Goal: Information Seeking & Learning: Learn about a topic

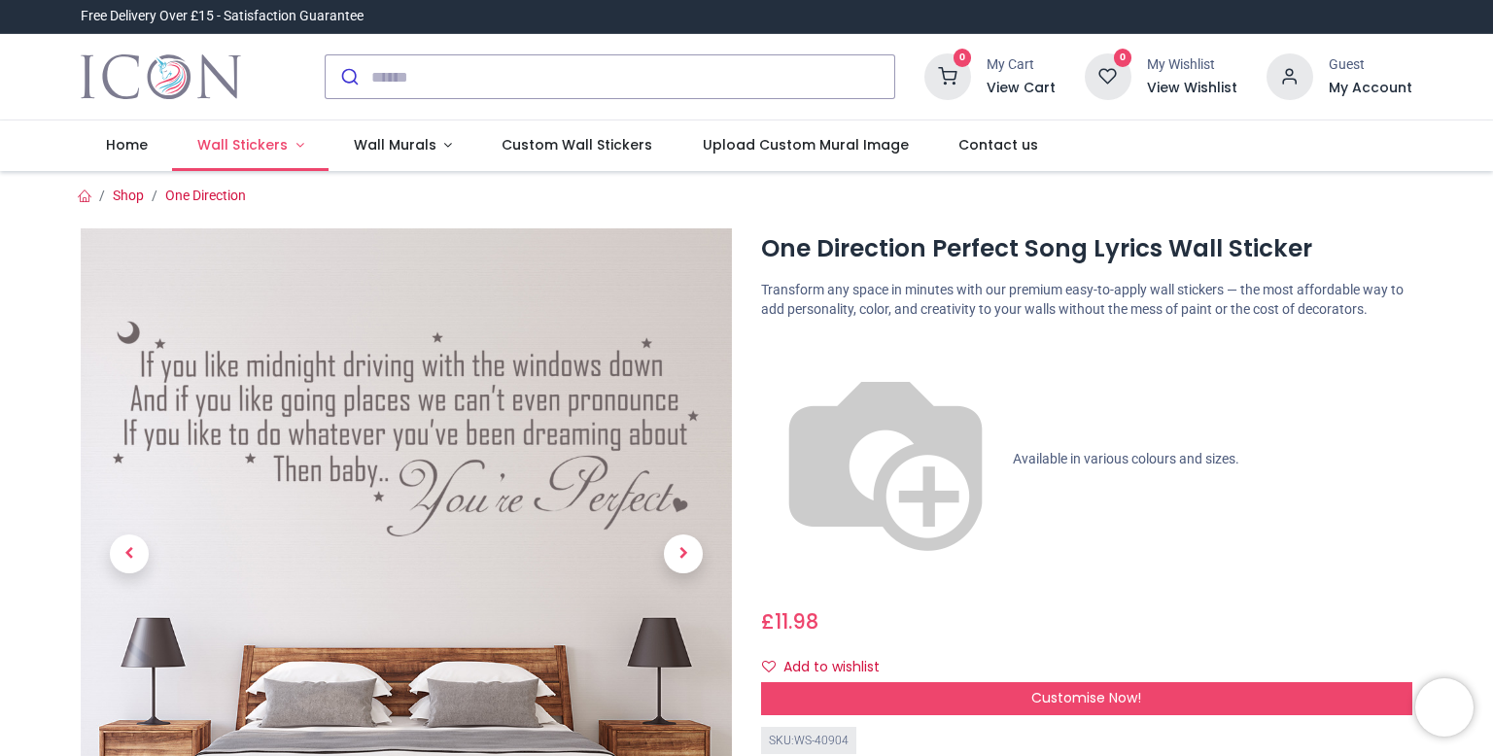
click at [255, 150] on span "Wall Stickers" at bounding box center [242, 144] width 90 height 19
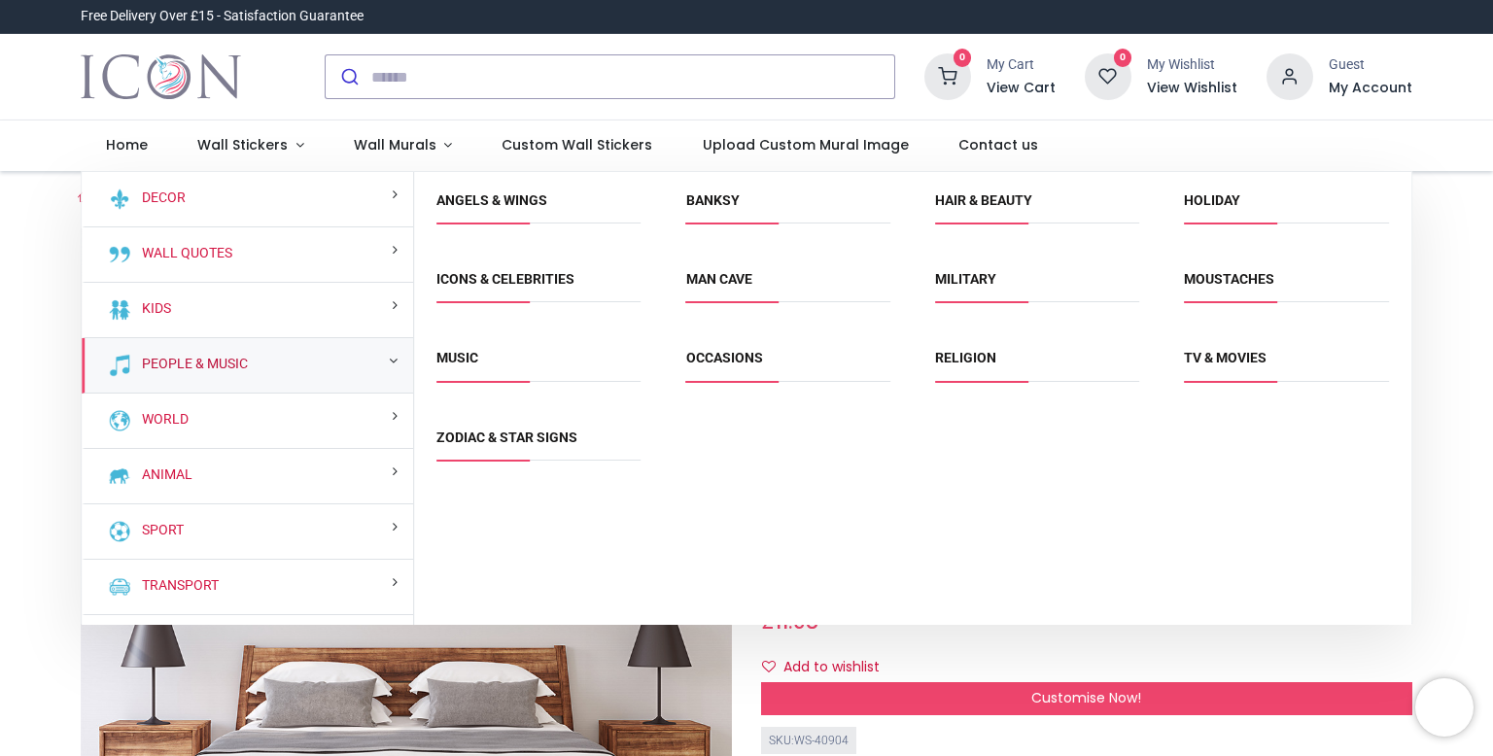
click at [200, 361] on link "People & Music" at bounding box center [191, 364] width 114 height 19
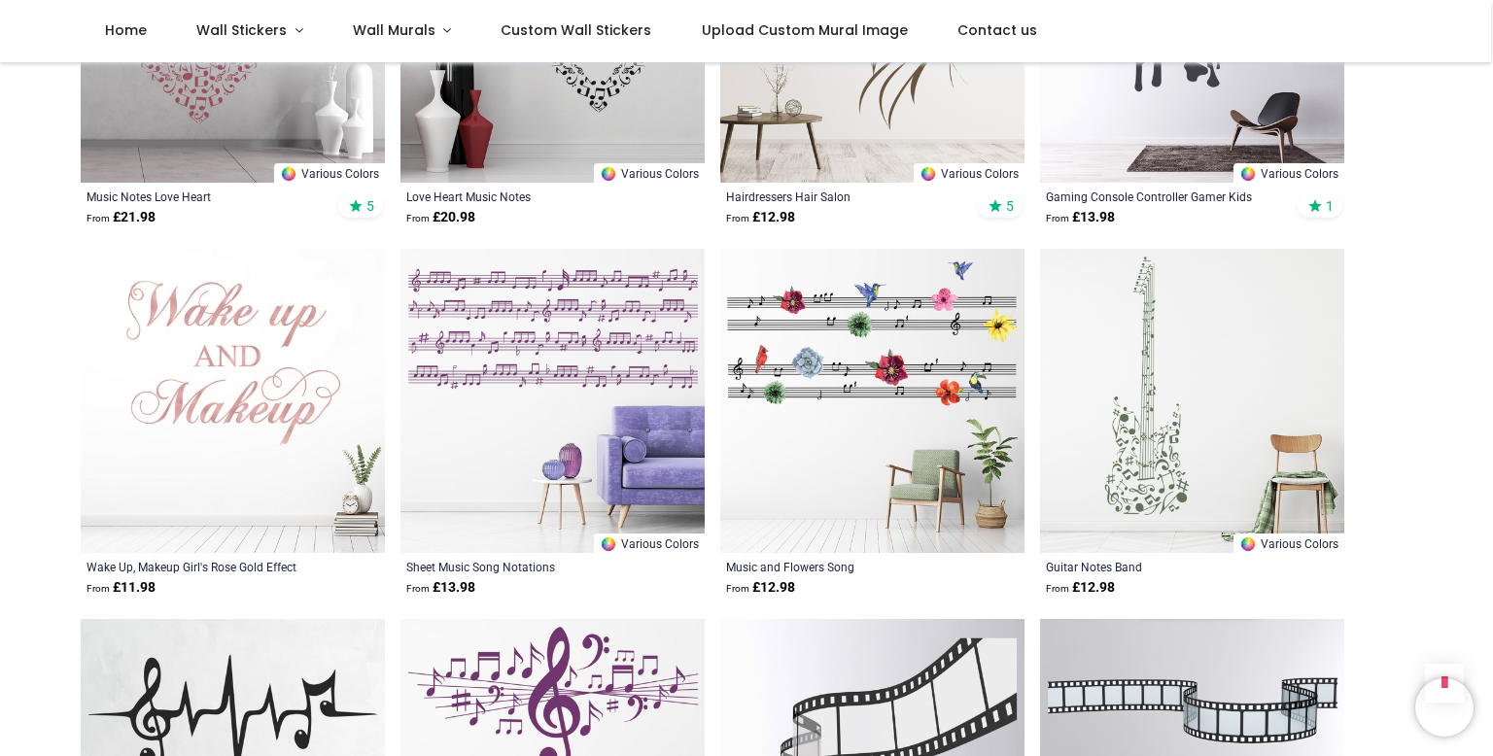
scroll to position [4965, 0]
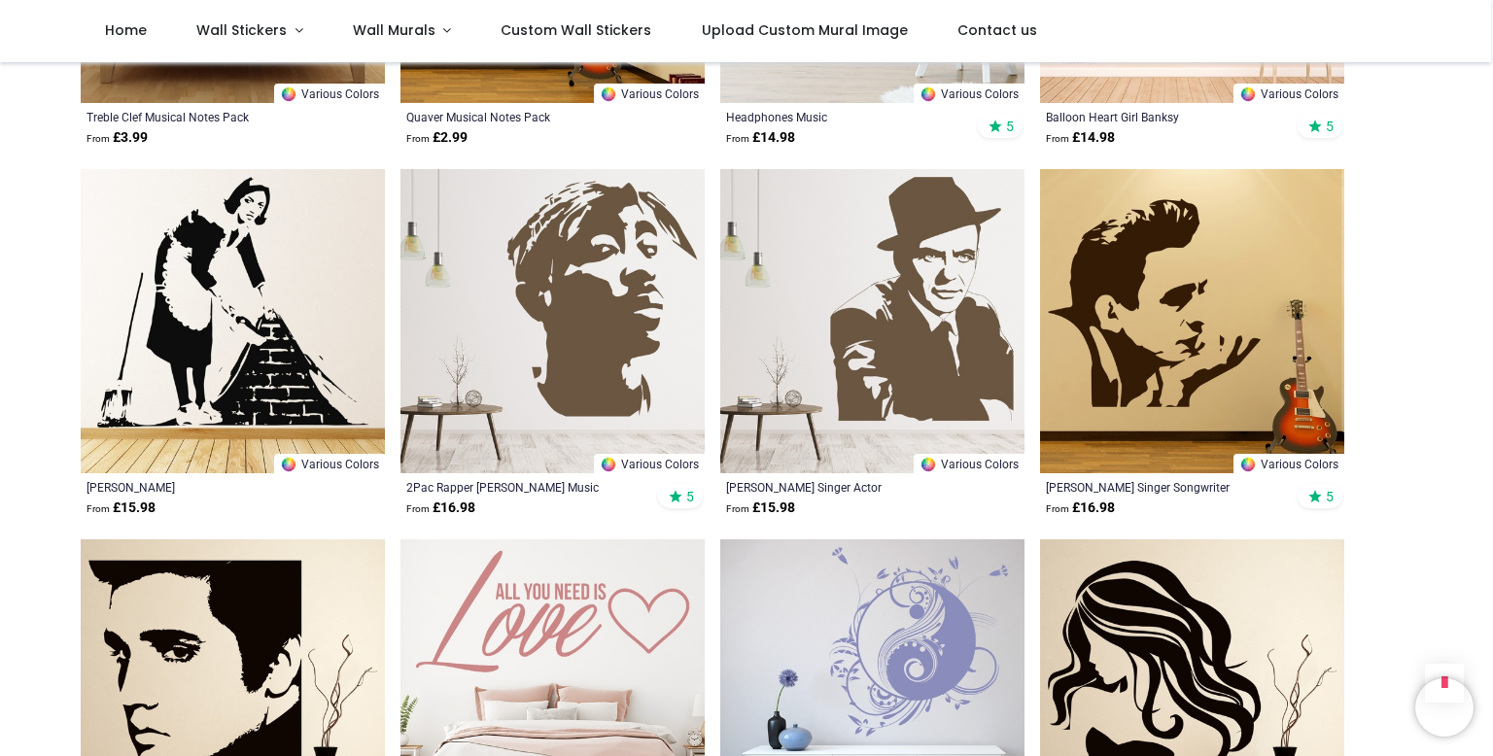
scroll to position [7489, 0]
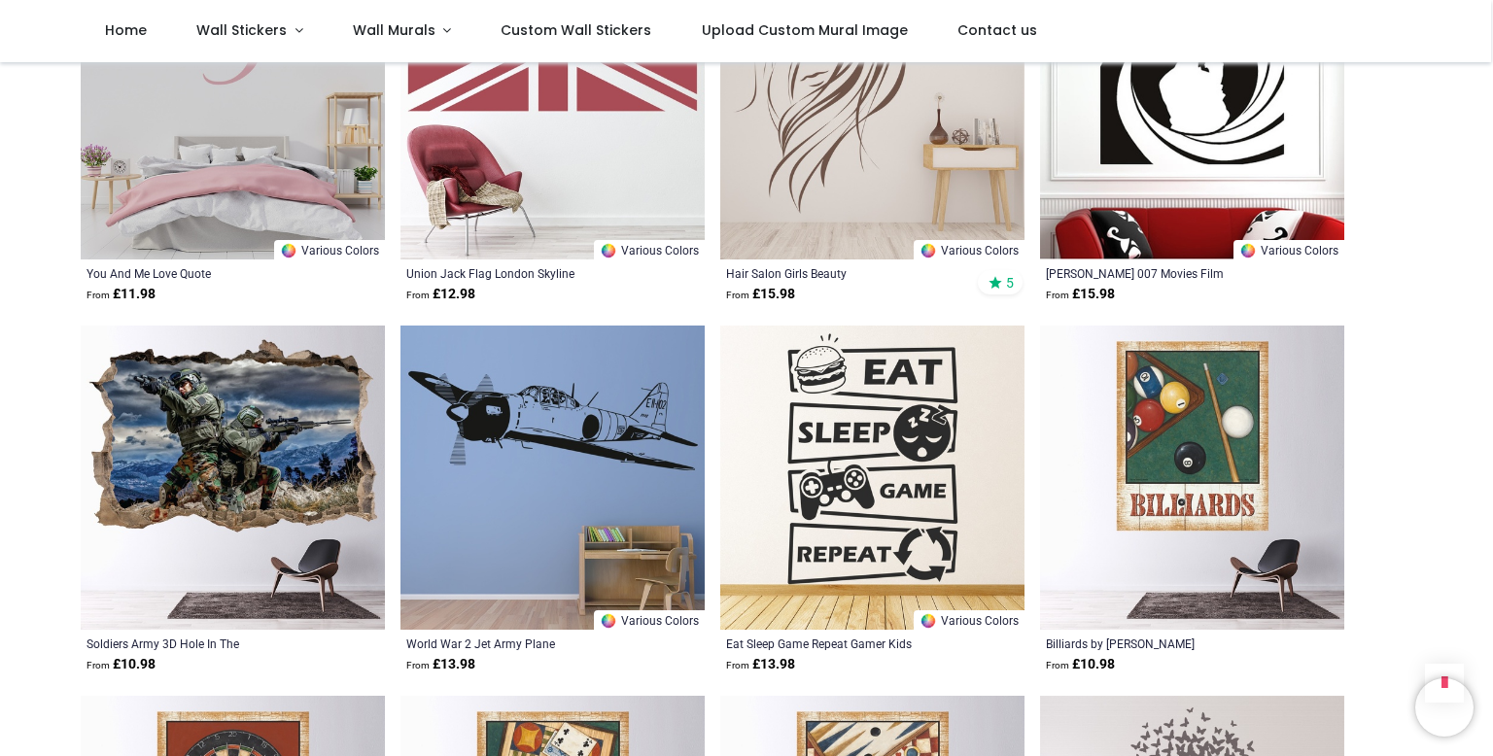
scroll to position [9986, 0]
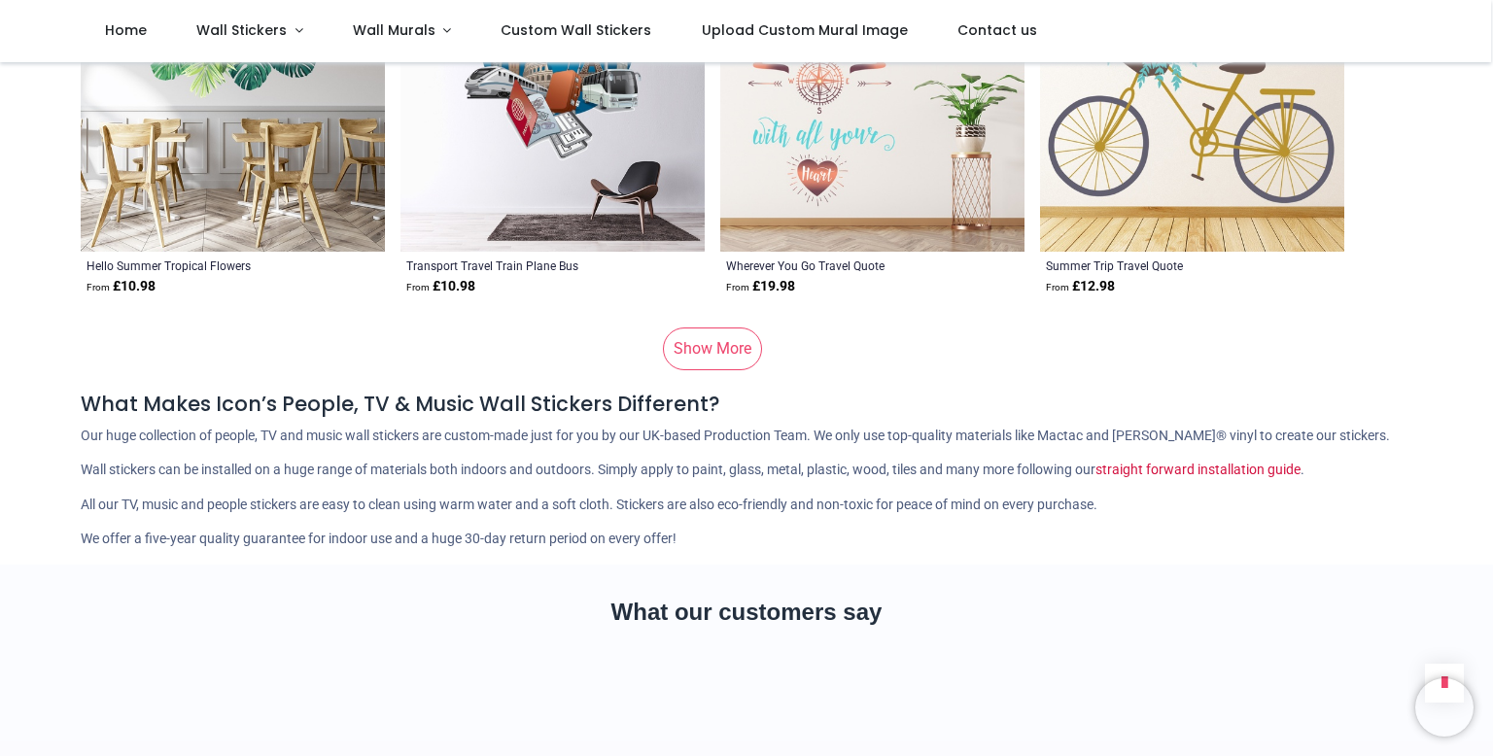
scroll to position [13204, 0]
click at [716, 328] on link "Show More" at bounding box center [712, 349] width 99 height 43
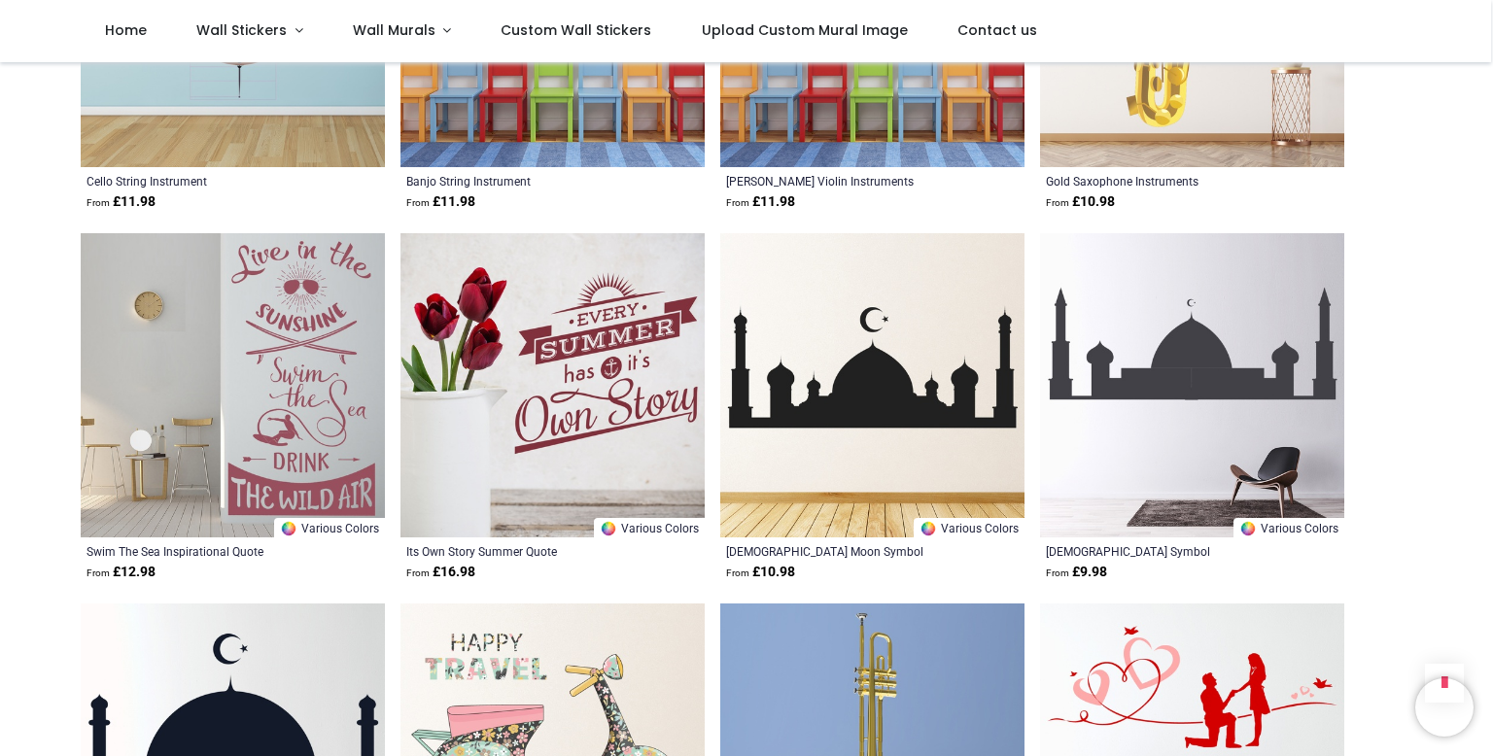
scroll to position [15553, 0]
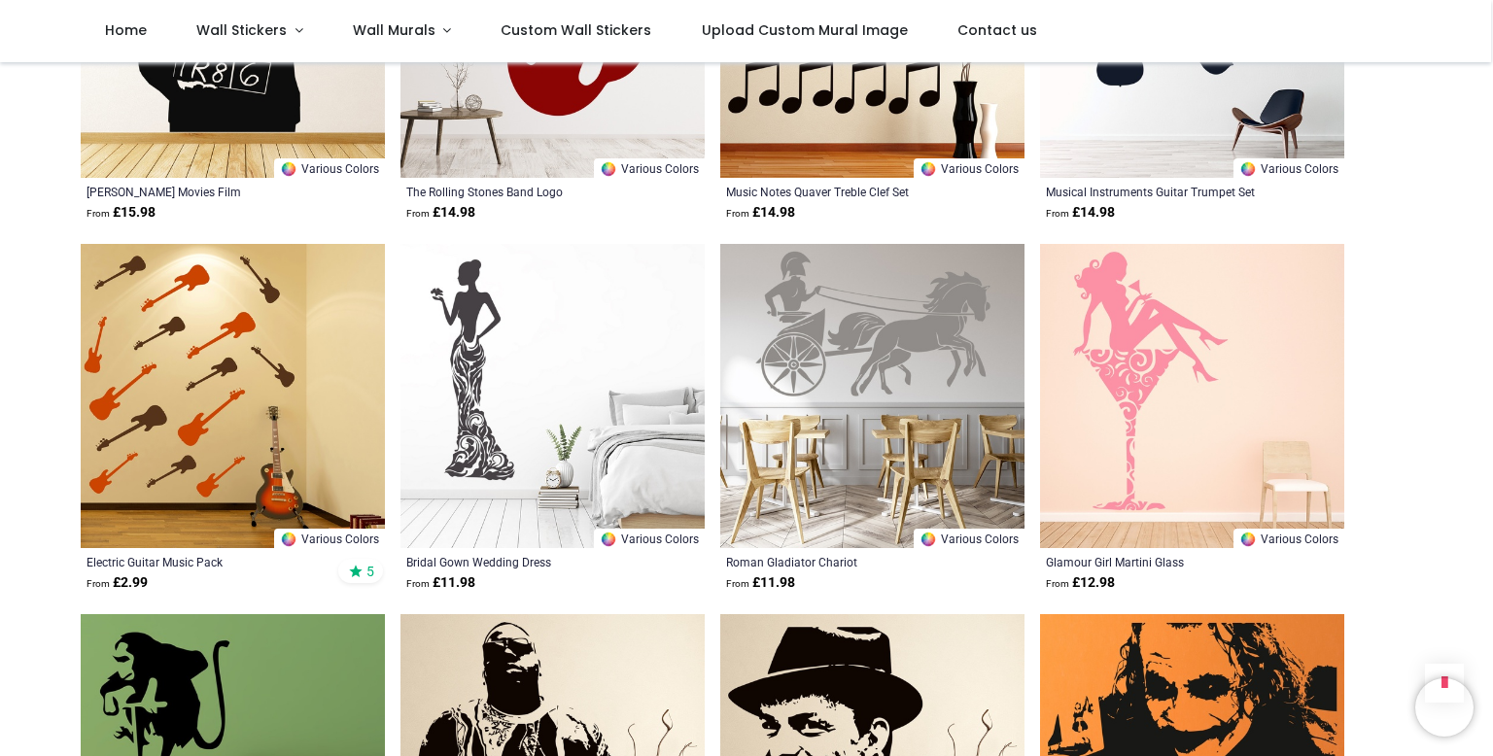
scroll to position [17727, 0]
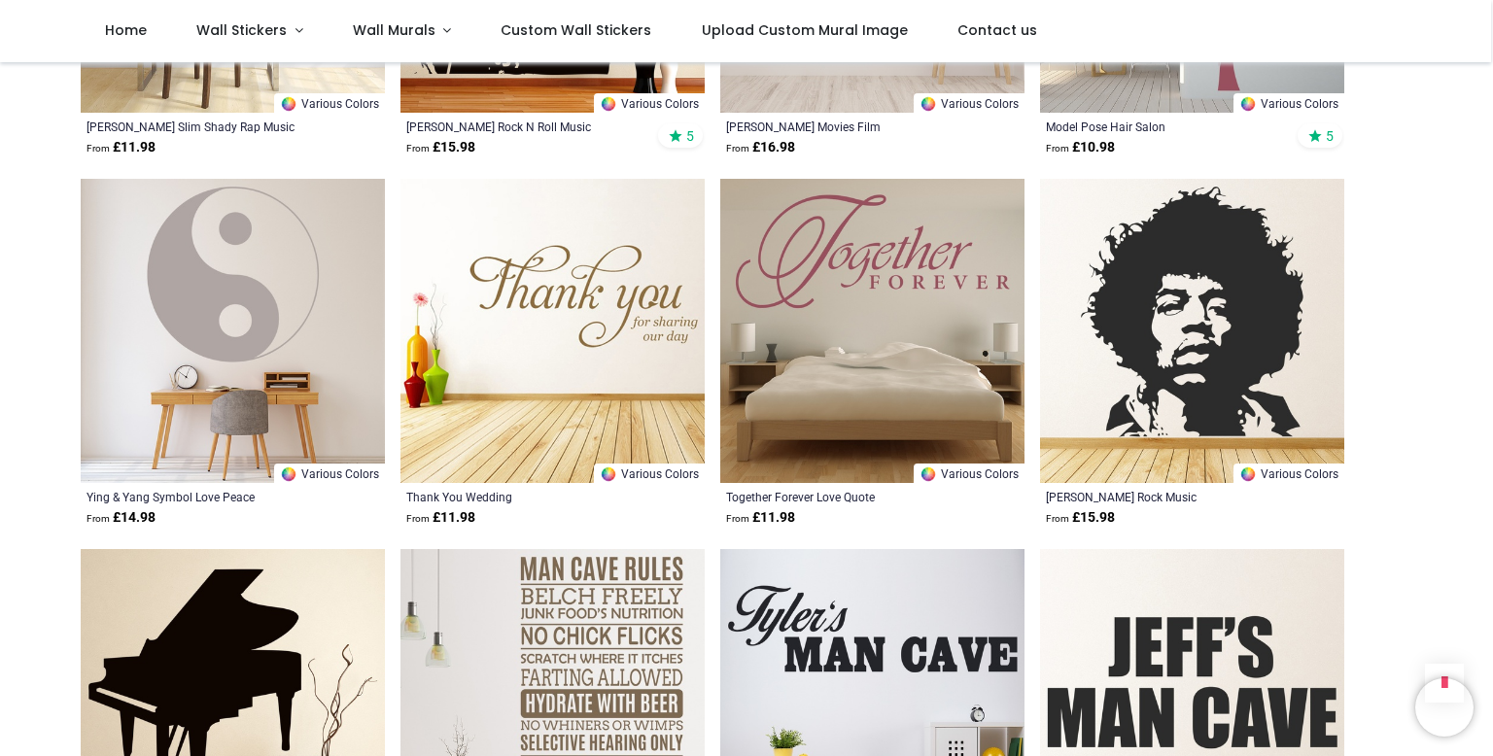
scroll to position [20513, 0]
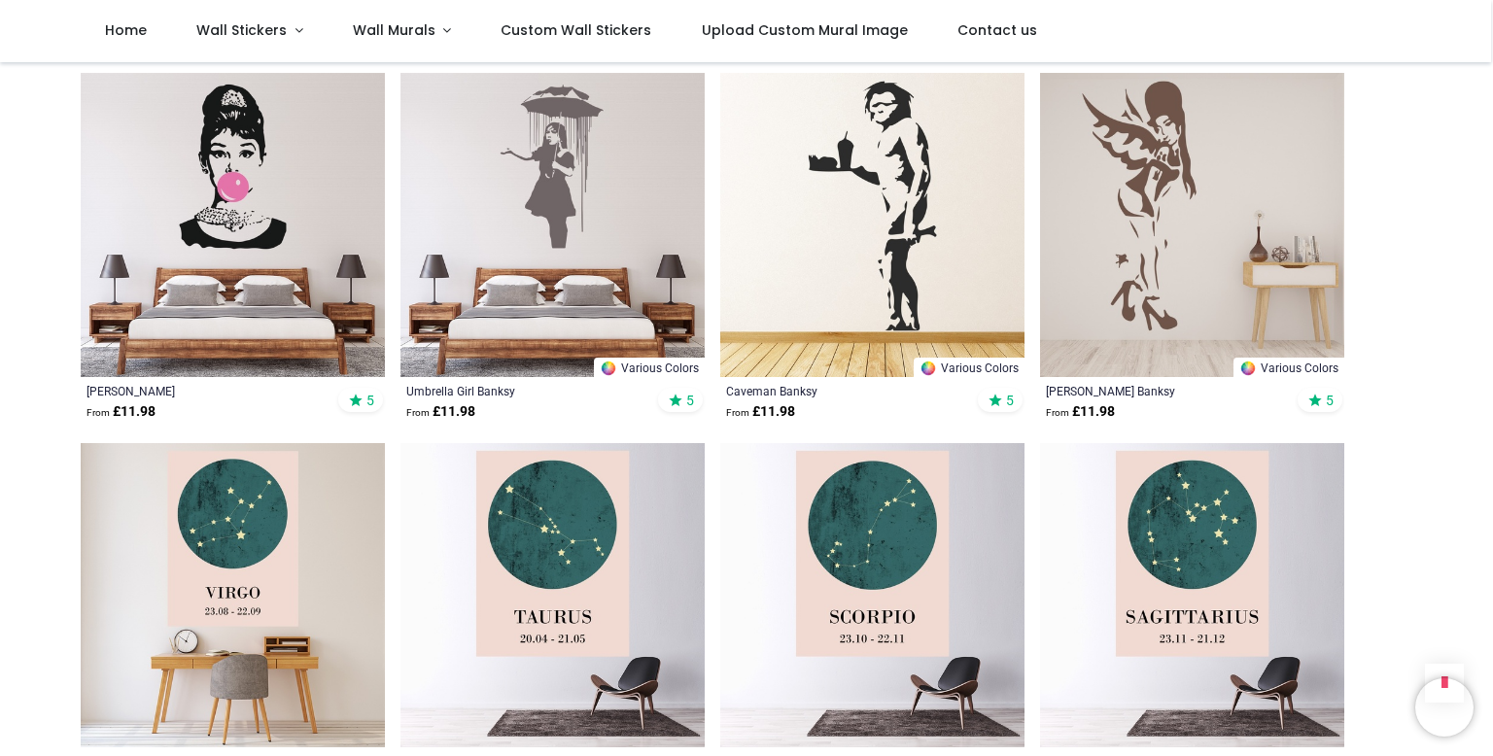
scroll to position [23130, 0]
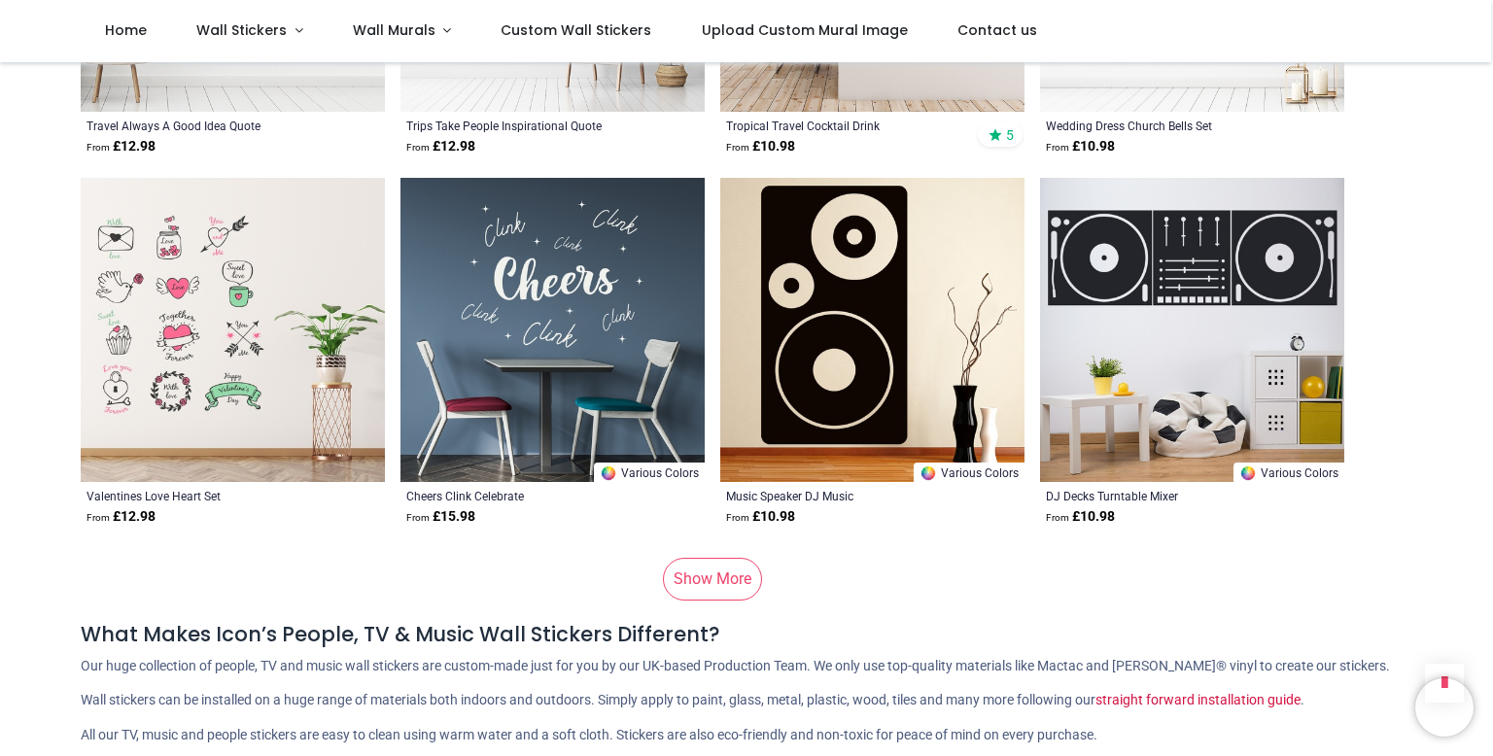
scroll to position [26217, 0]
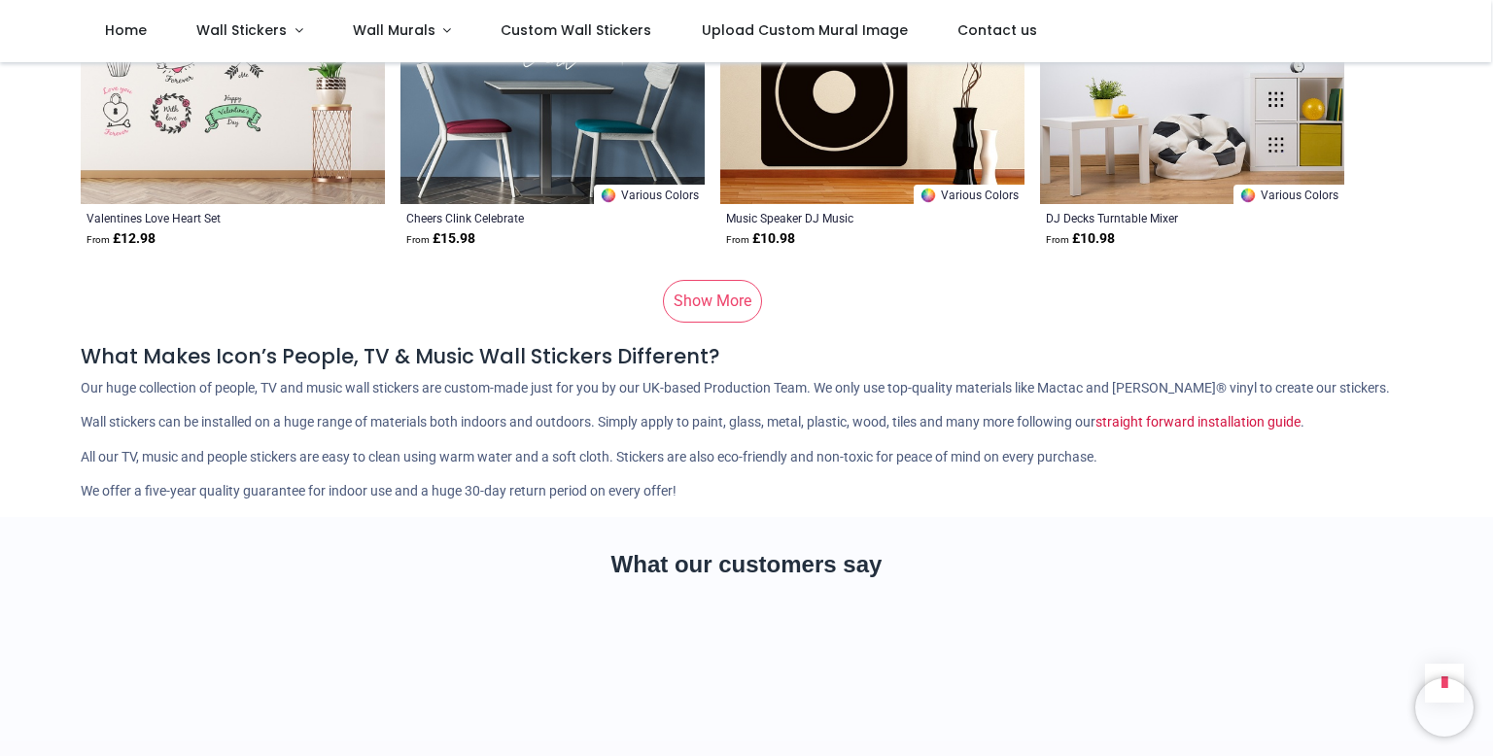
click at [720, 280] on link "Show More" at bounding box center [712, 301] width 99 height 43
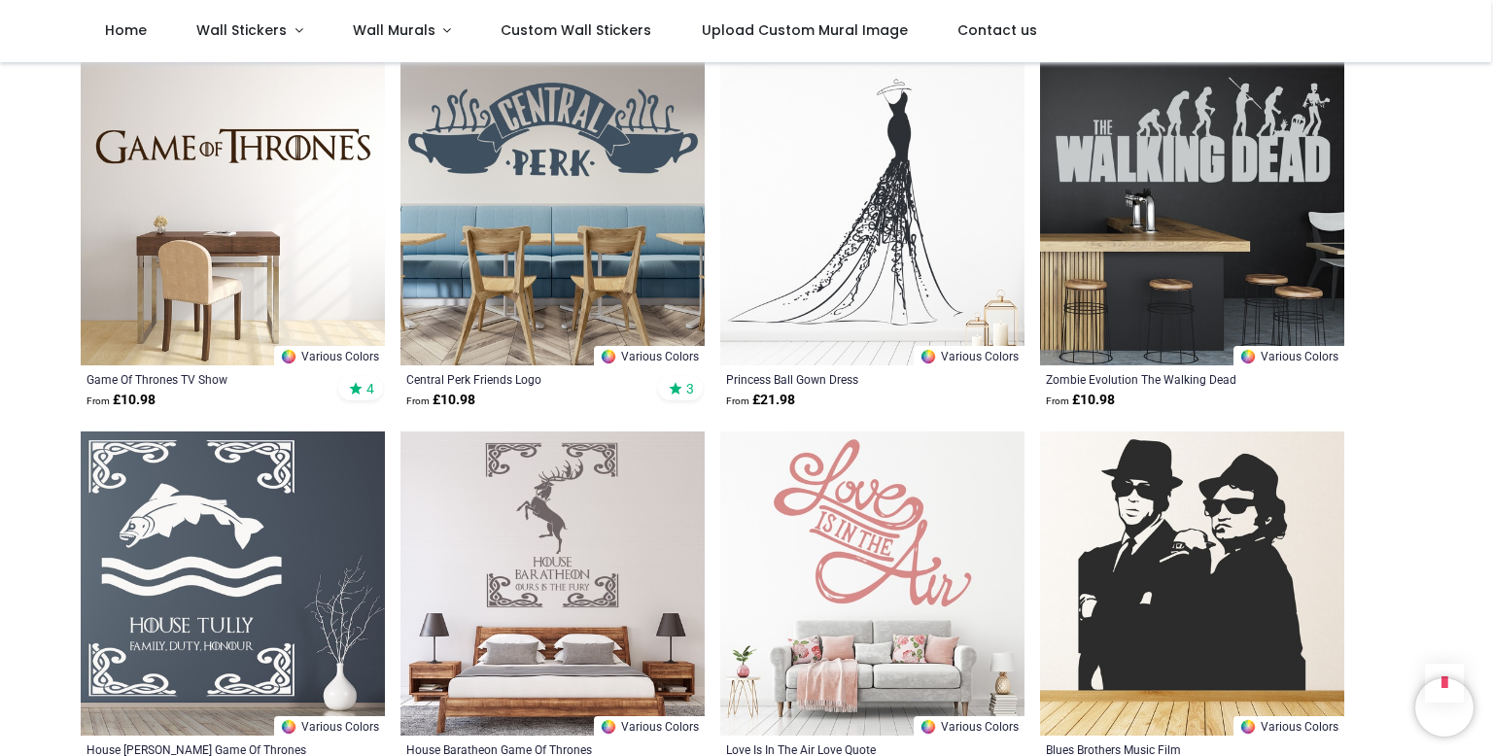
scroll to position [26898, 0]
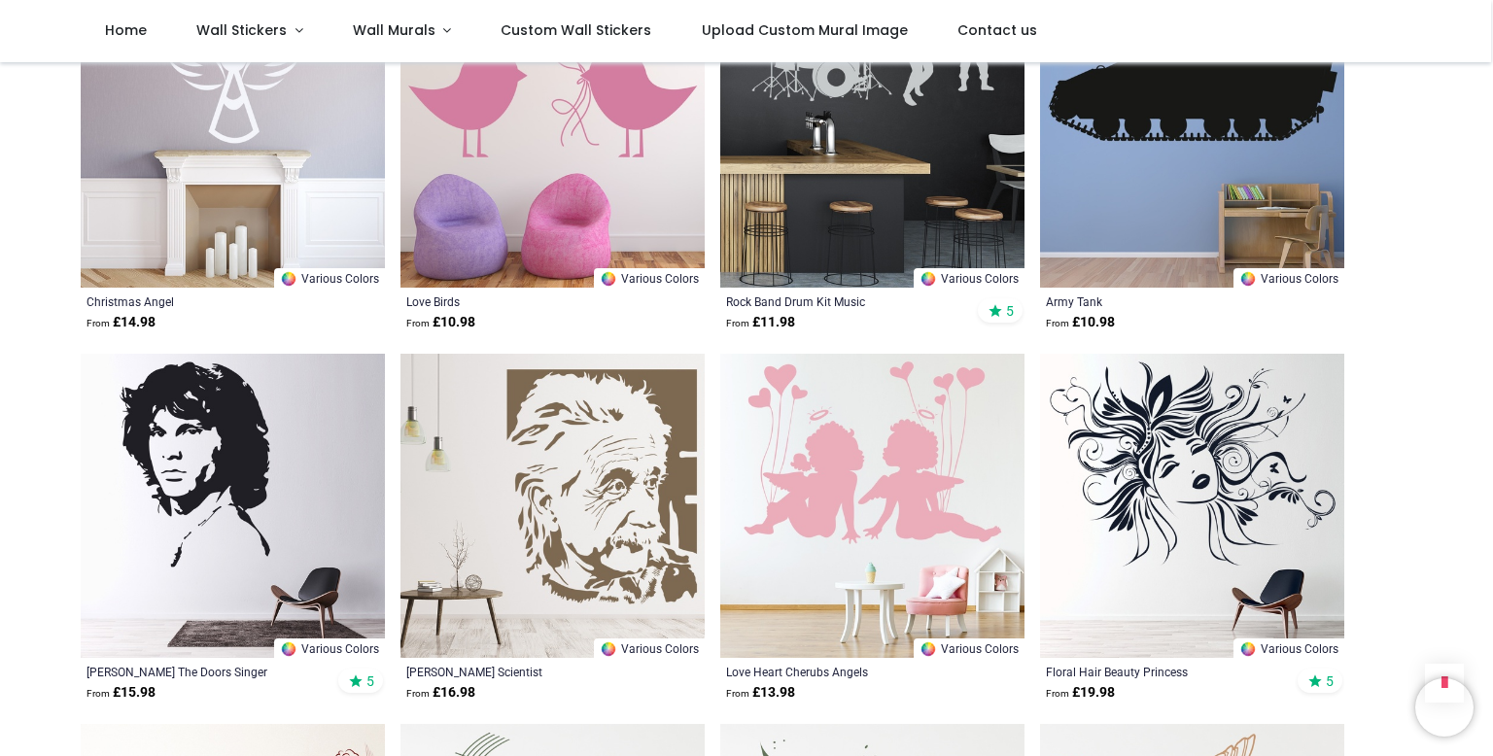
scroll to position [30216, 0]
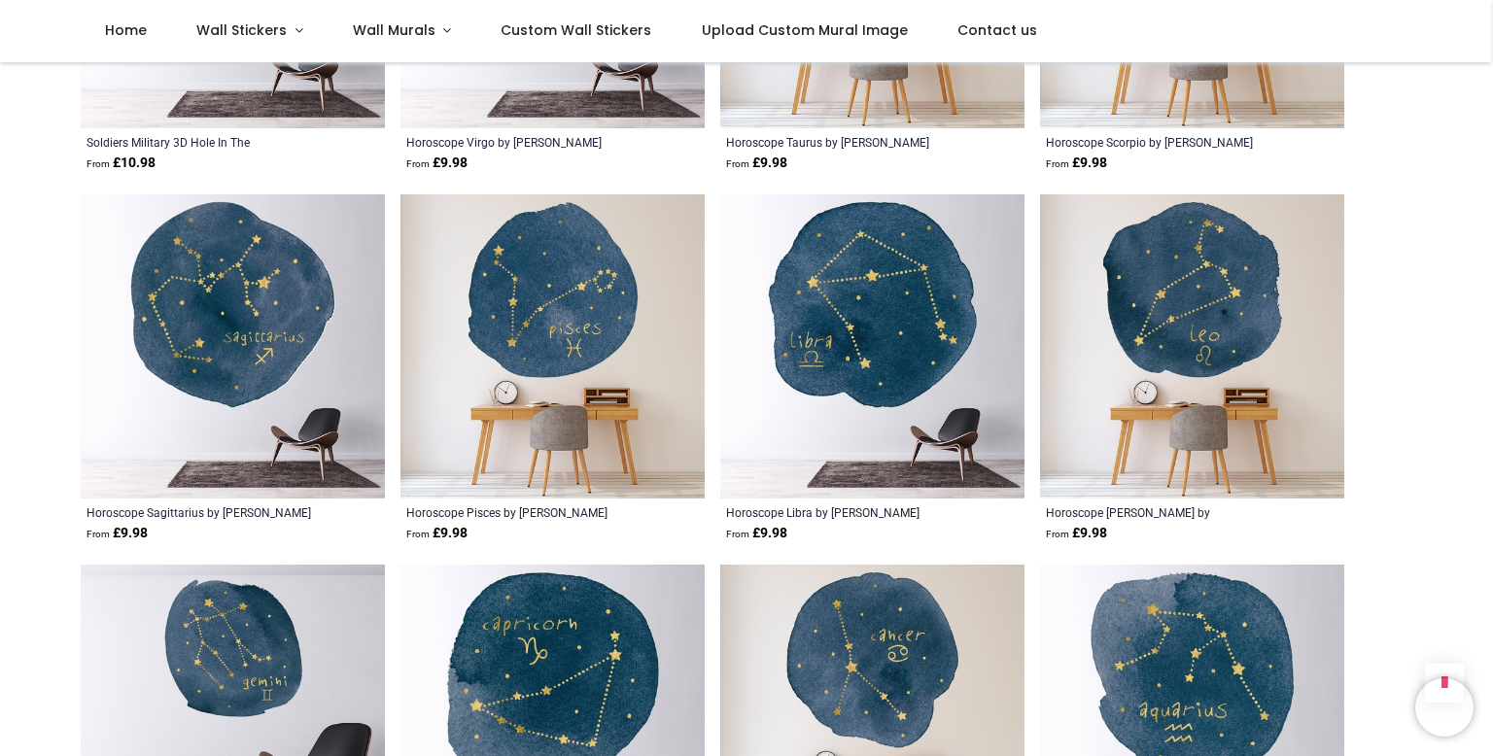
scroll to position [33568, 0]
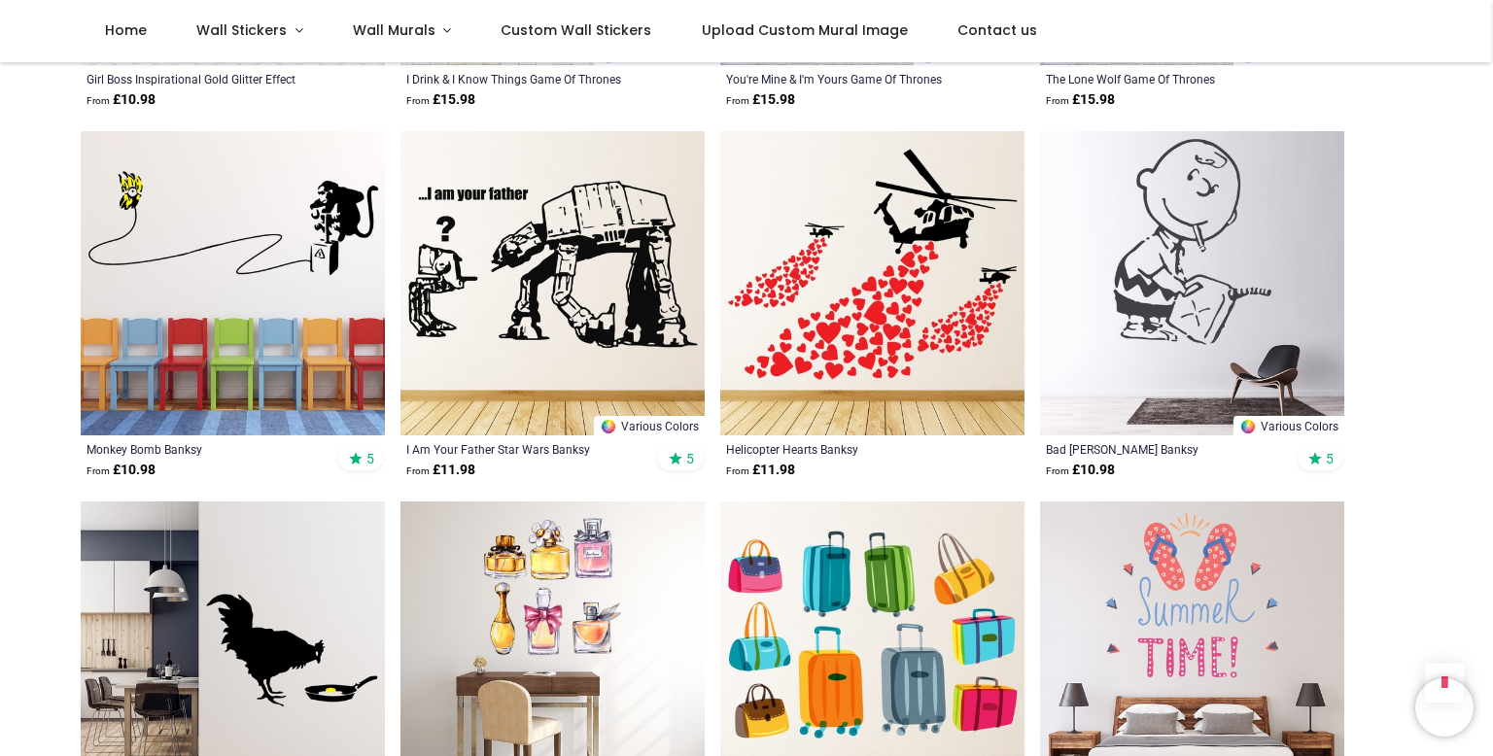
scroll to position [35988, 0]
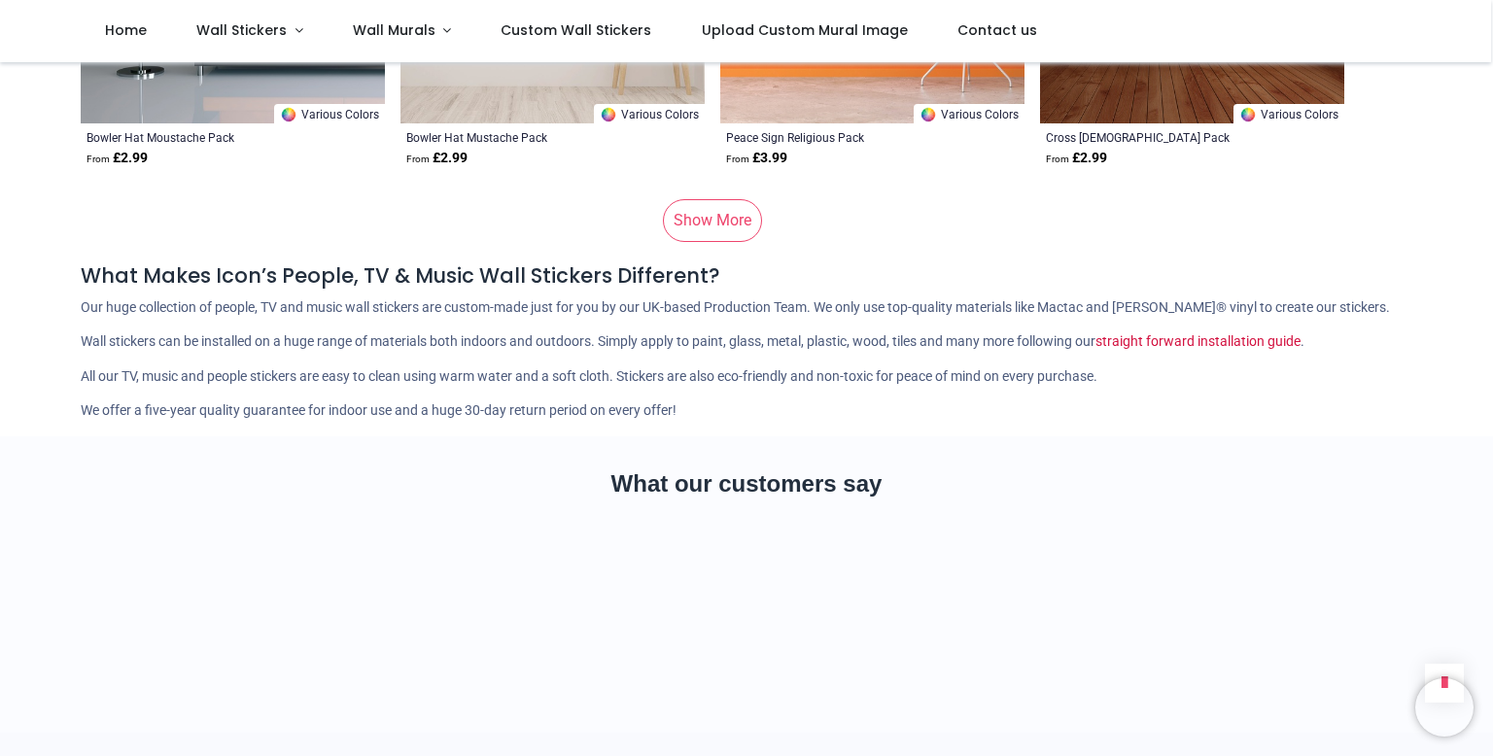
scroll to position [39320, 0]
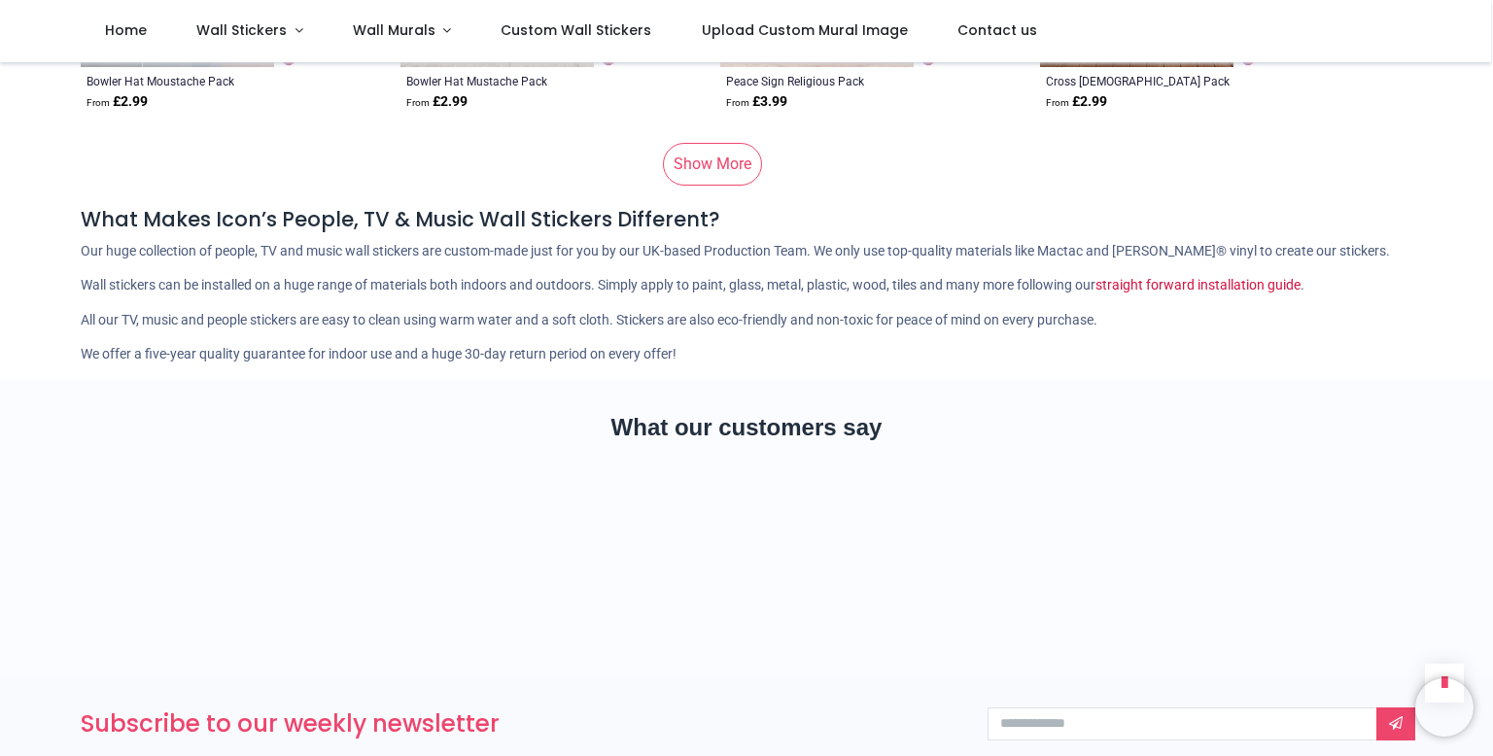
click at [706, 143] on link "Show More" at bounding box center [712, 164] width 99 height 43
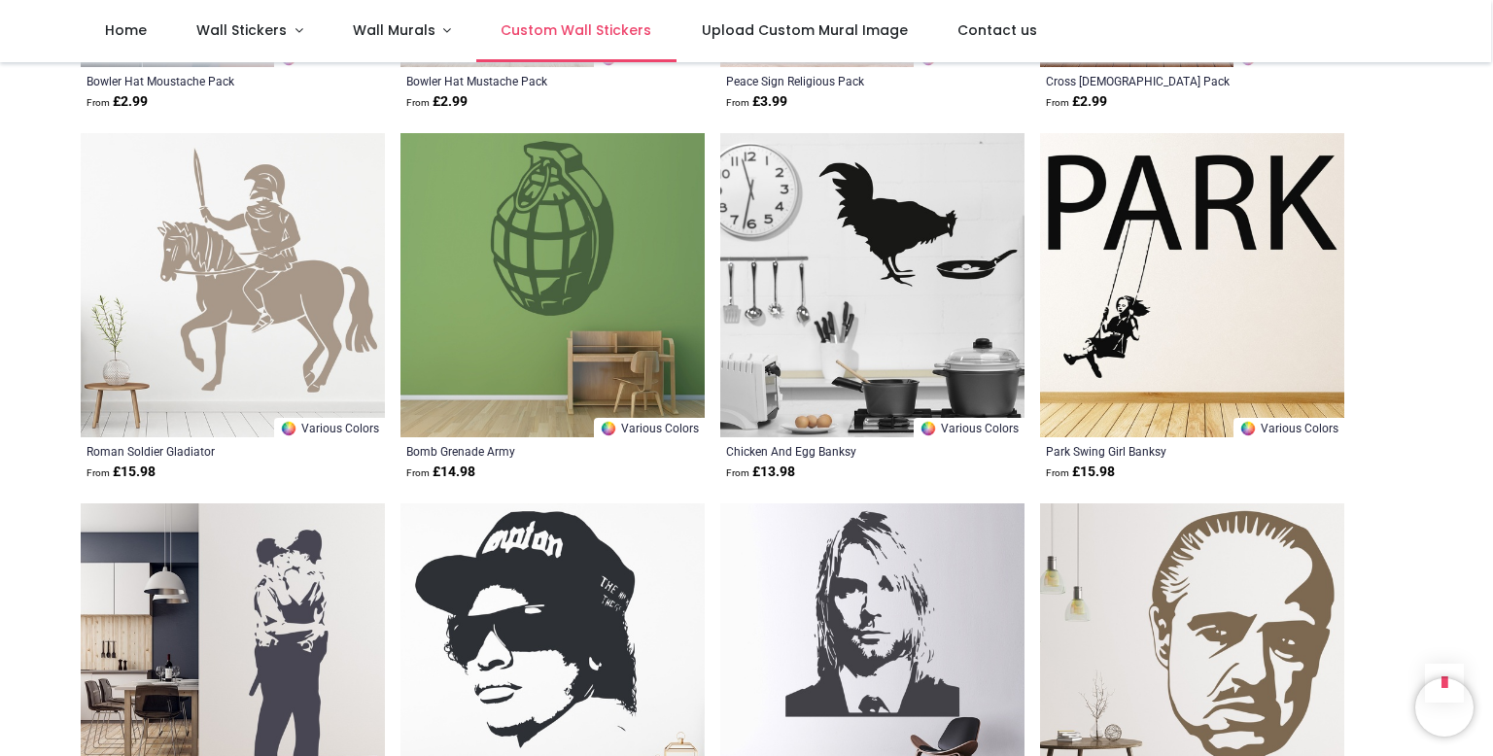
click at [536, 40] on span "Custom Wall Stickers" at bounding box center [576, 29] width 151 height 19
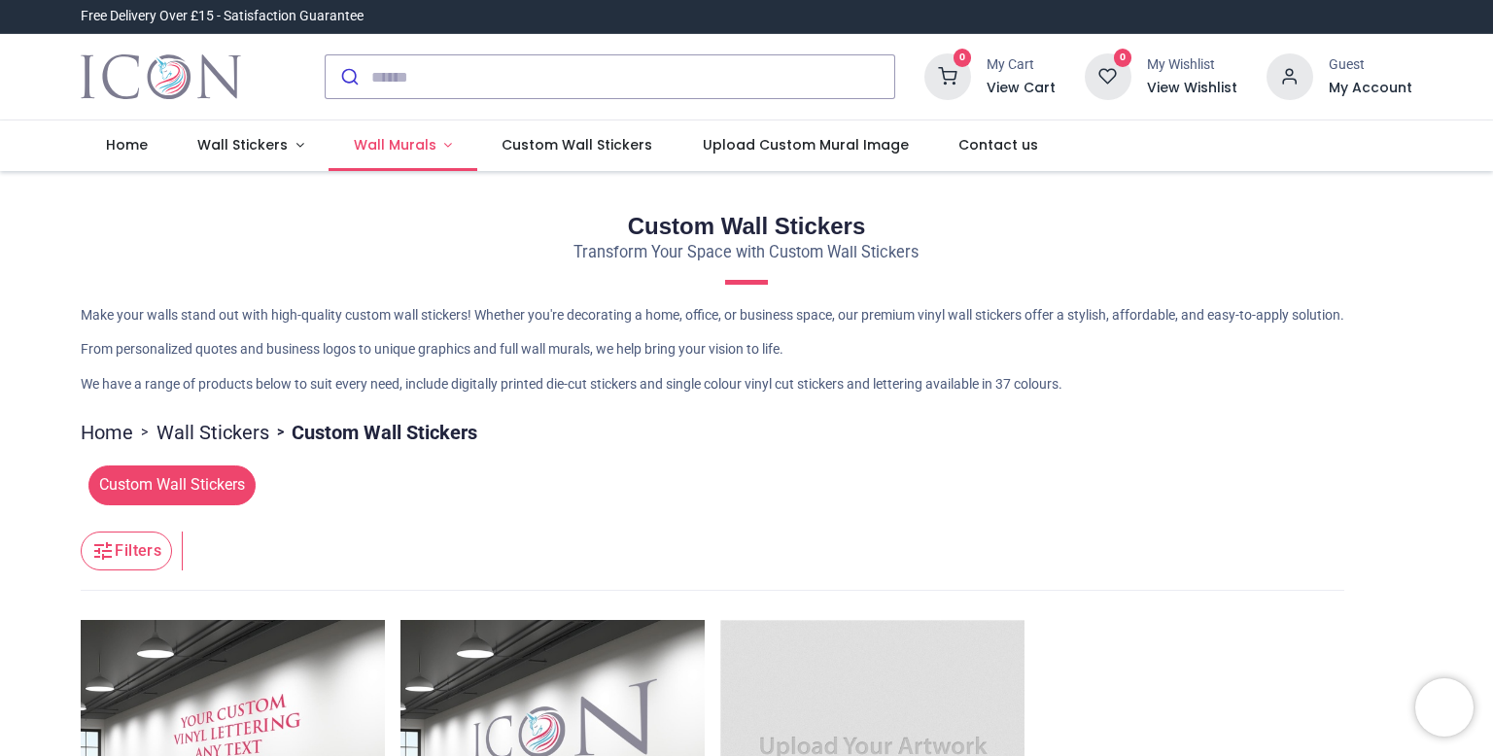
click at [408, 157] on link "Wall Murals" at bounding box center [403, 146] width 149 height 51
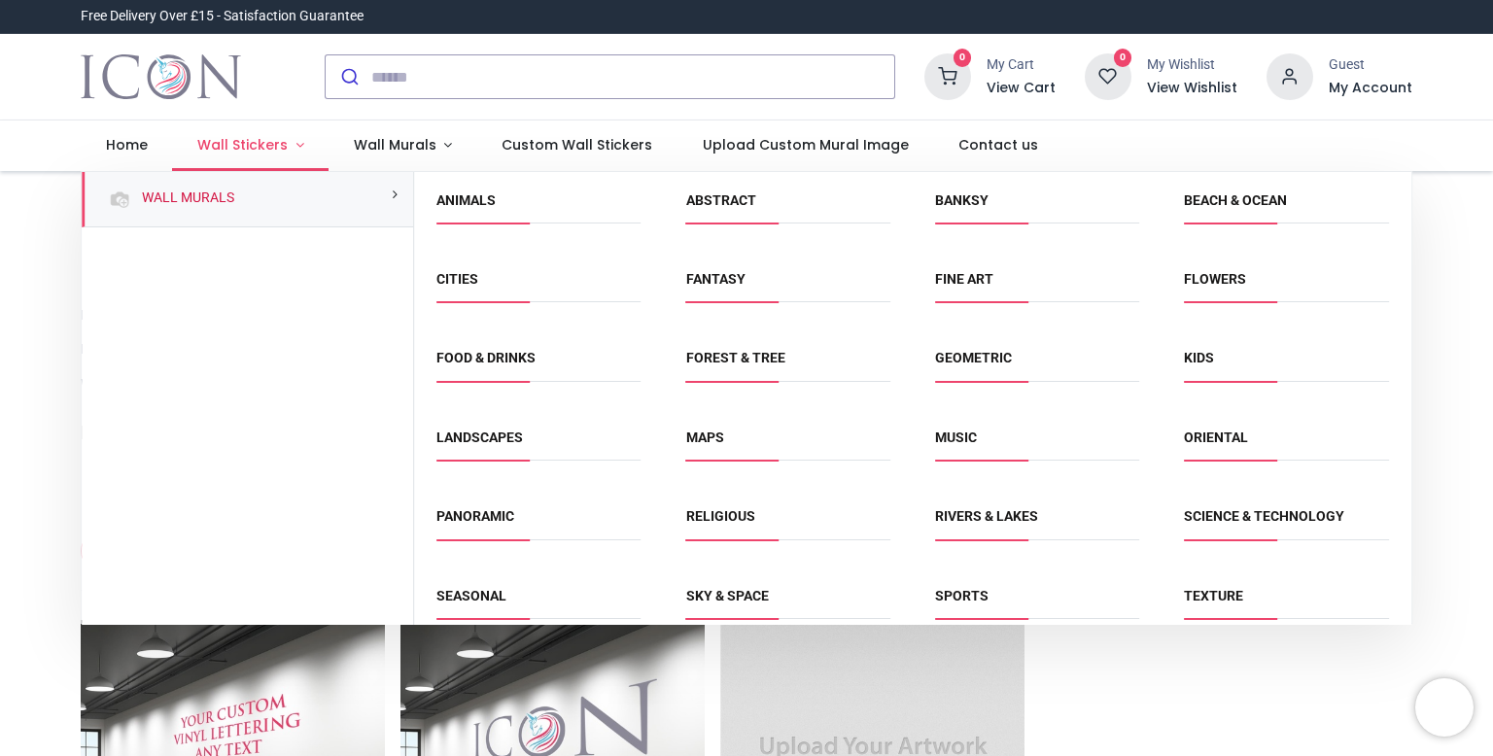
click at [260, 149] on span "Wall Stickers" at bounding box center [242, 144] width 90 height 19
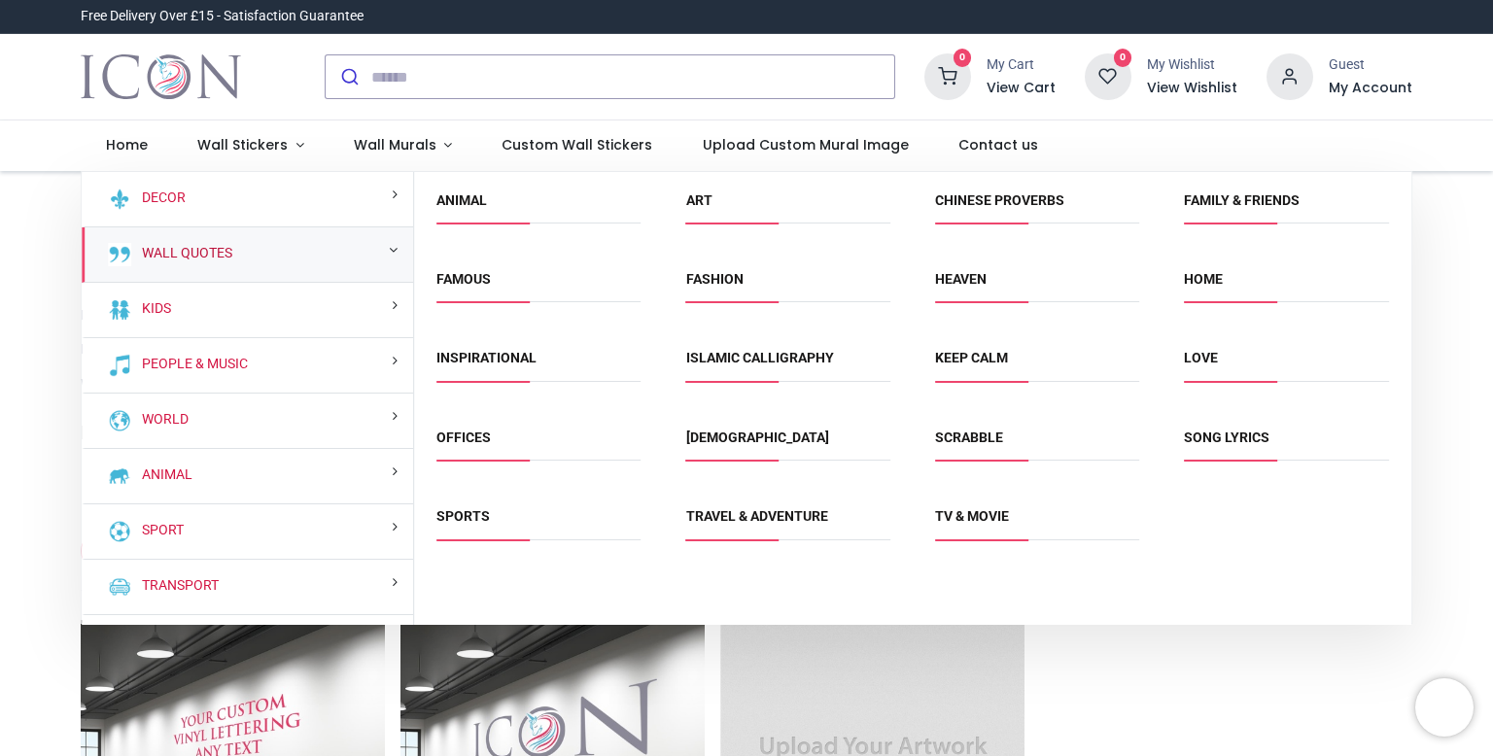
click at [225, 259] on link "Wall Quotes" at bounding box center [183, 253] width 98 height 19
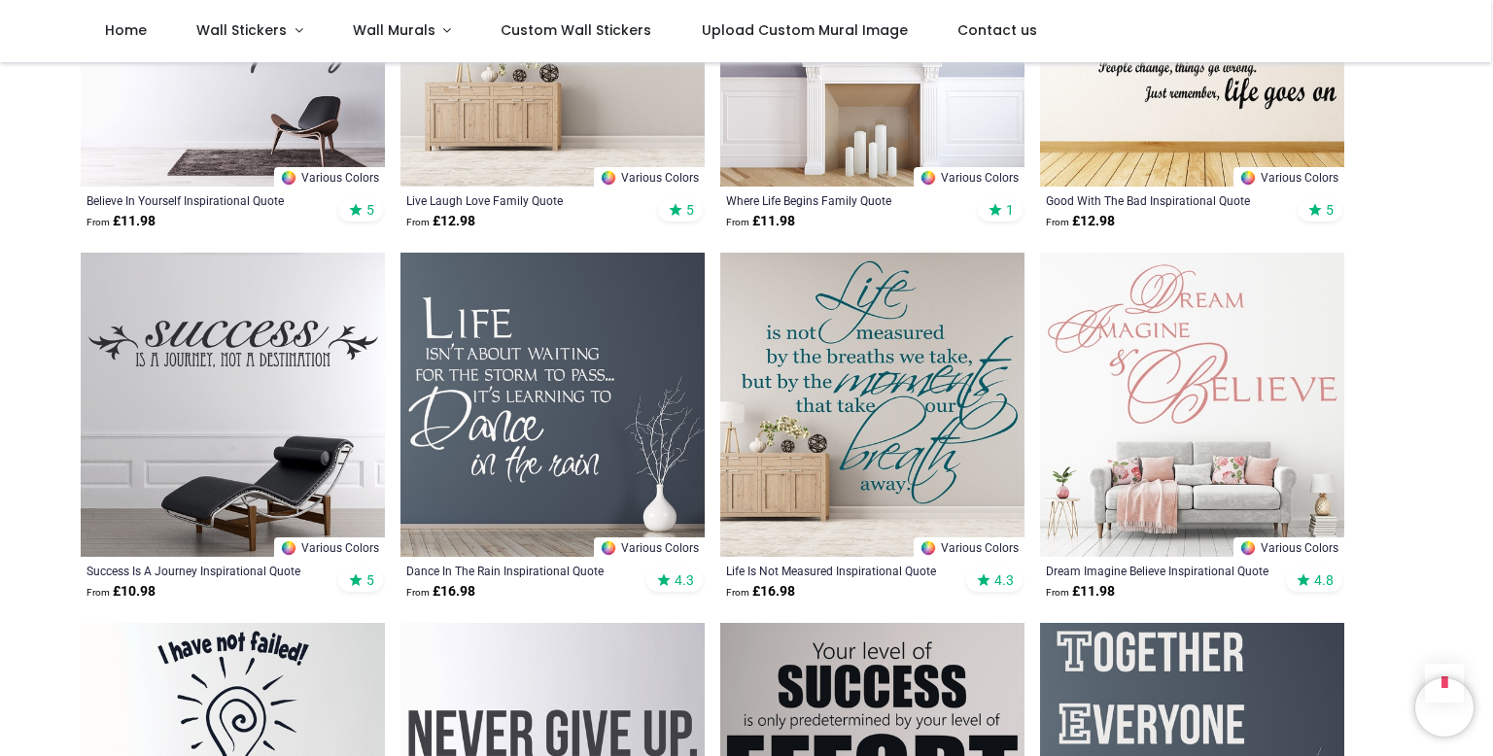
scroll to position [1667, 0]
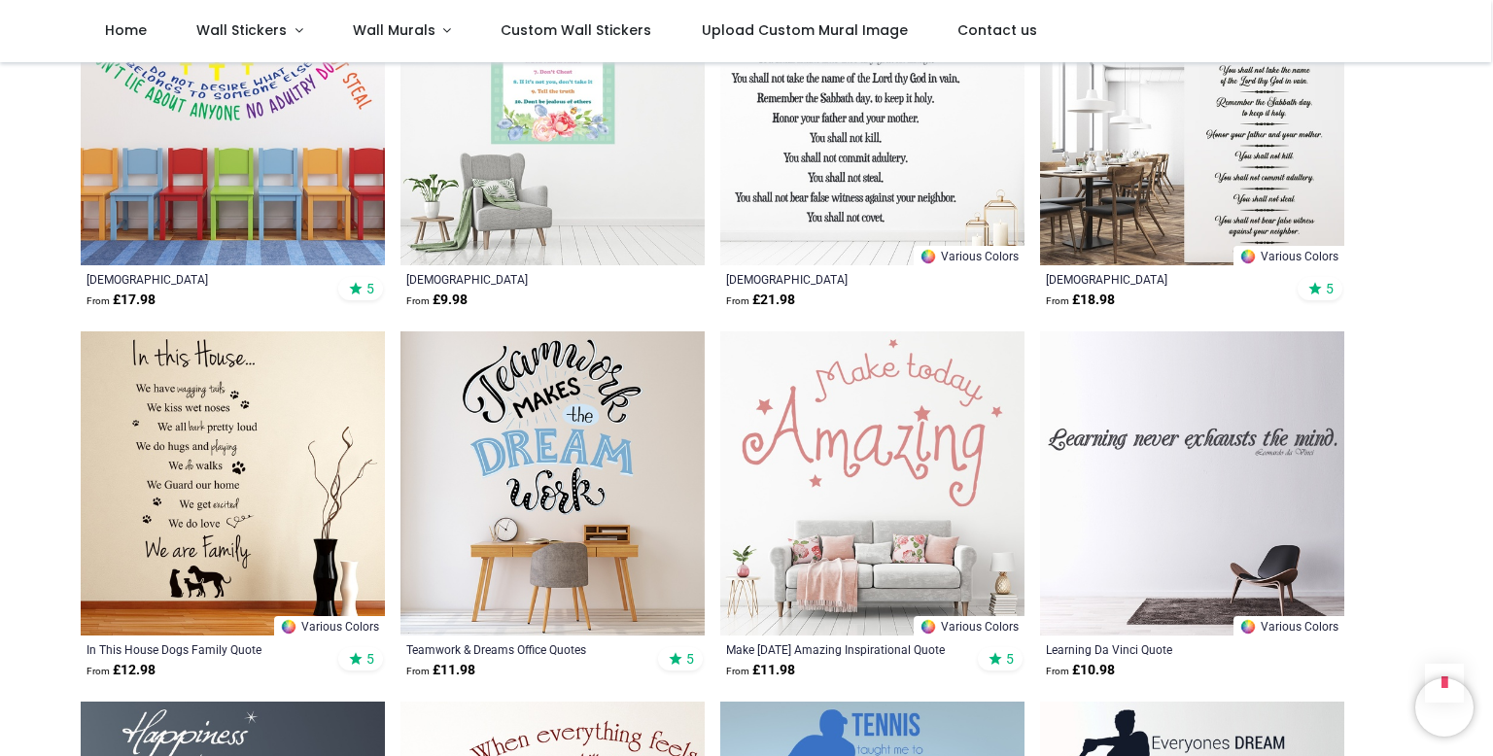
scroll to position [3823, 0]
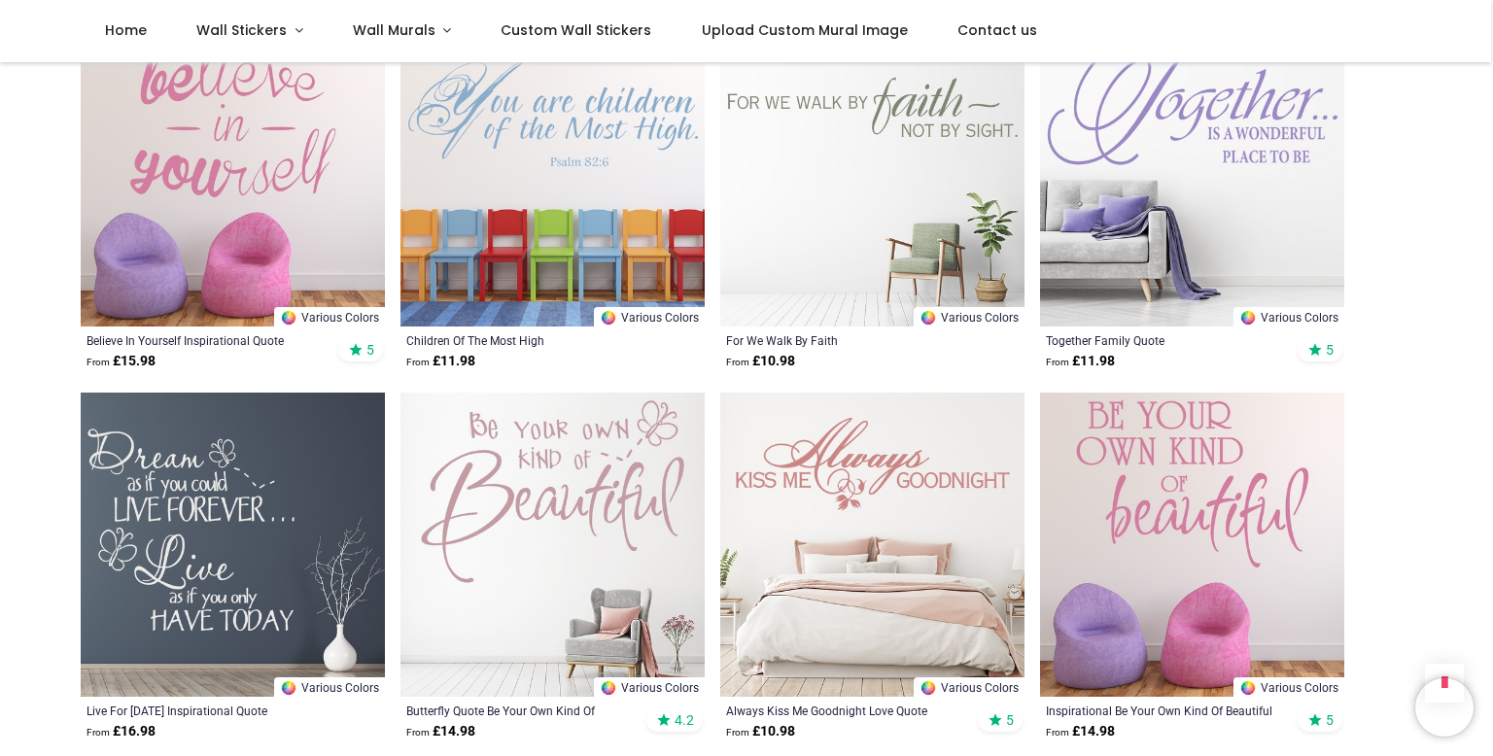
scroll to position [7116, 0]
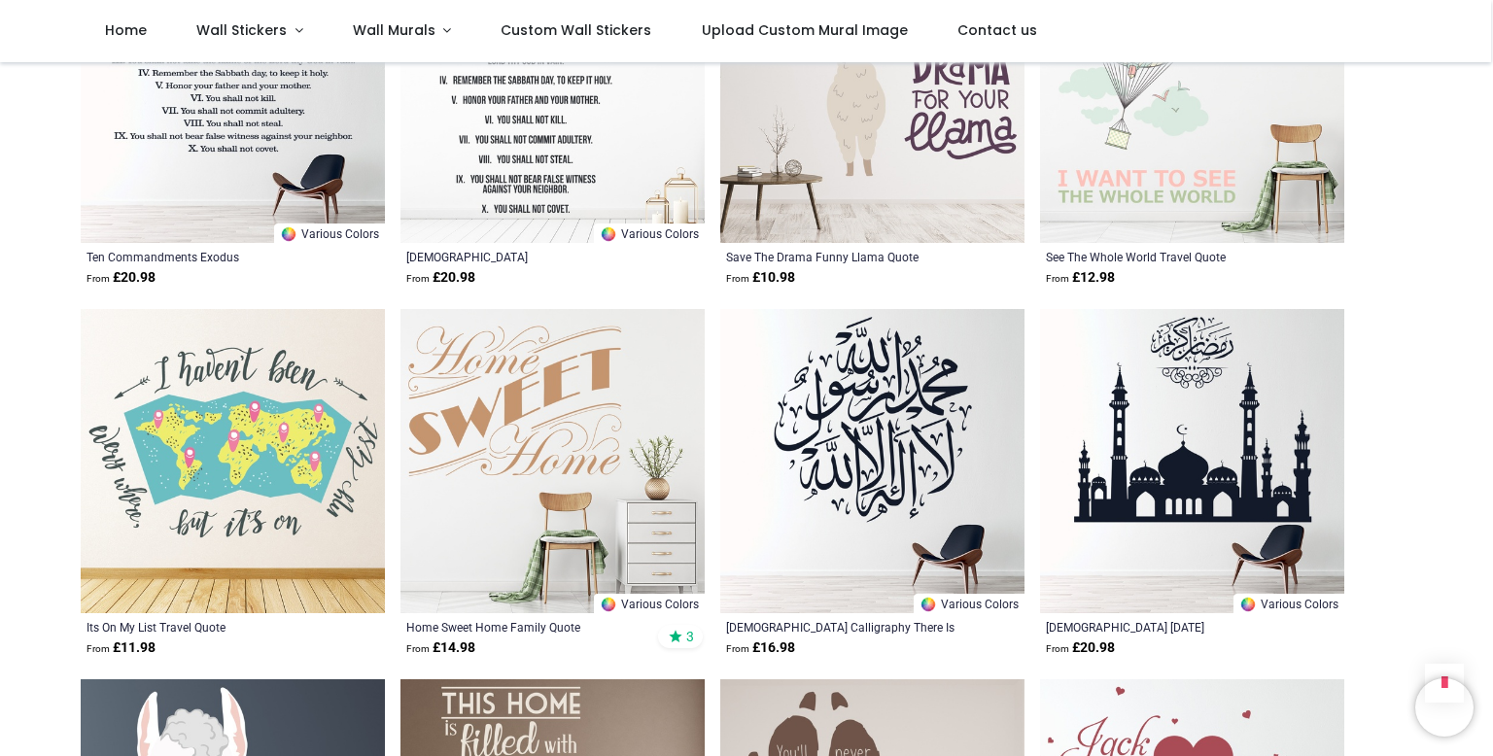
scroll to position [9933, 0]
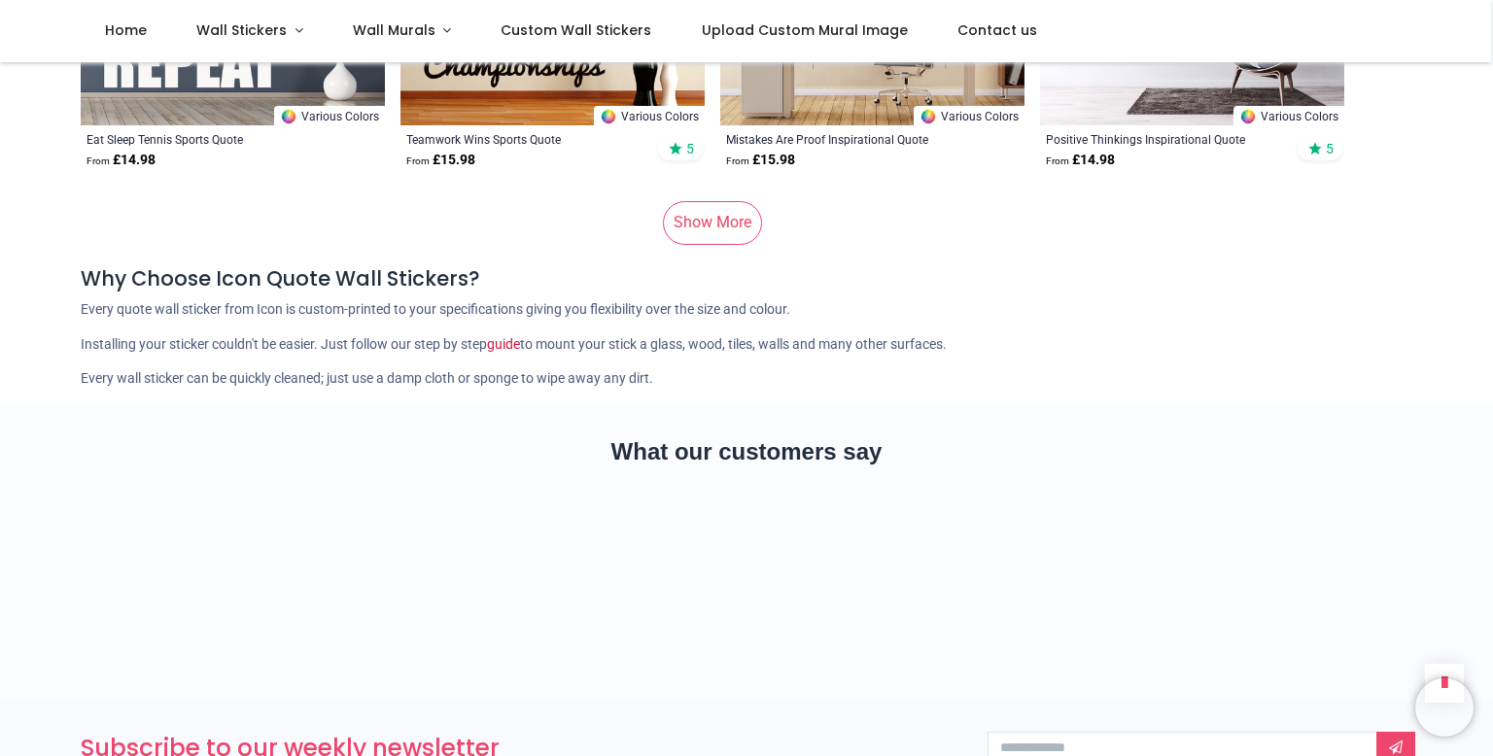
scroll to position [13206, 0]
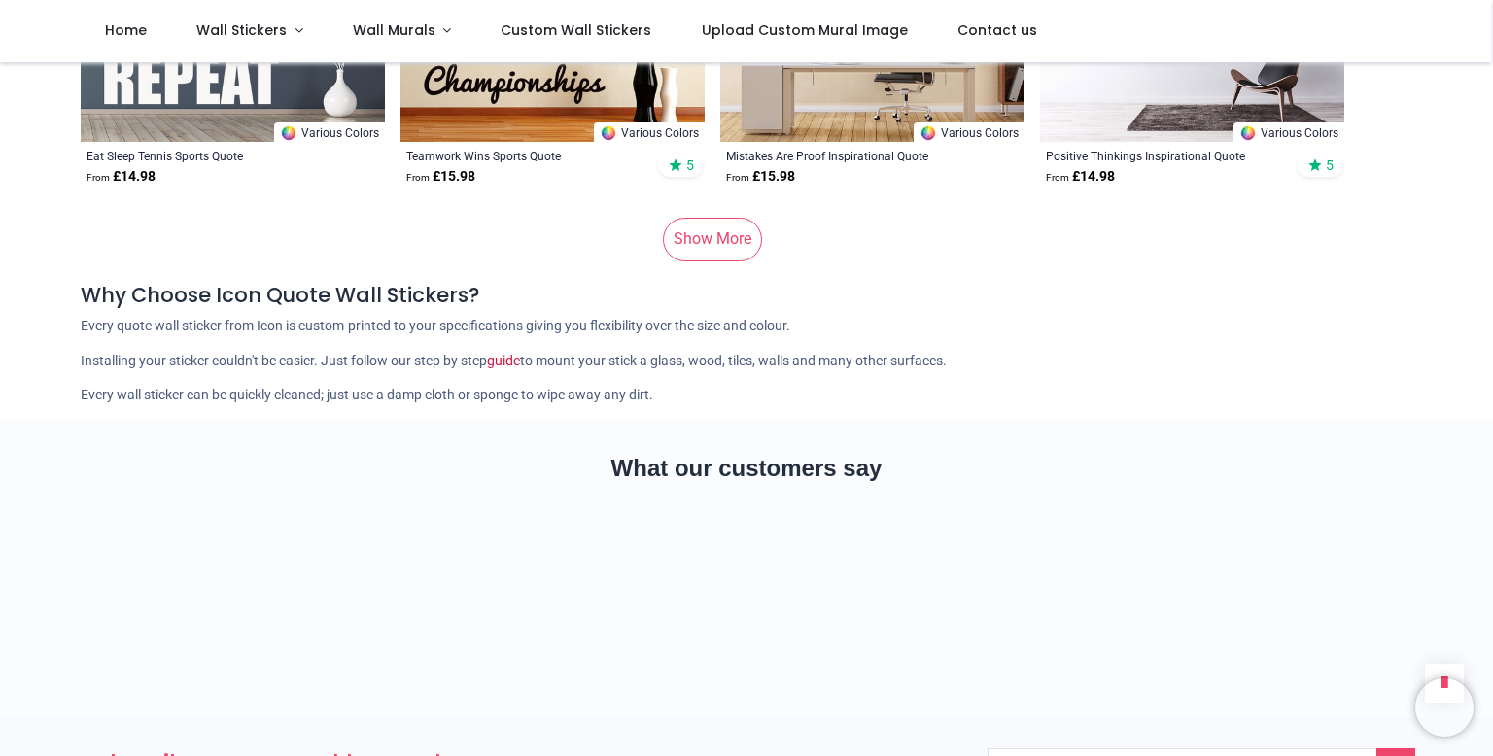
click at [726, 239] on link "Show More" at bounding box center [712, 239] width 99 height 43
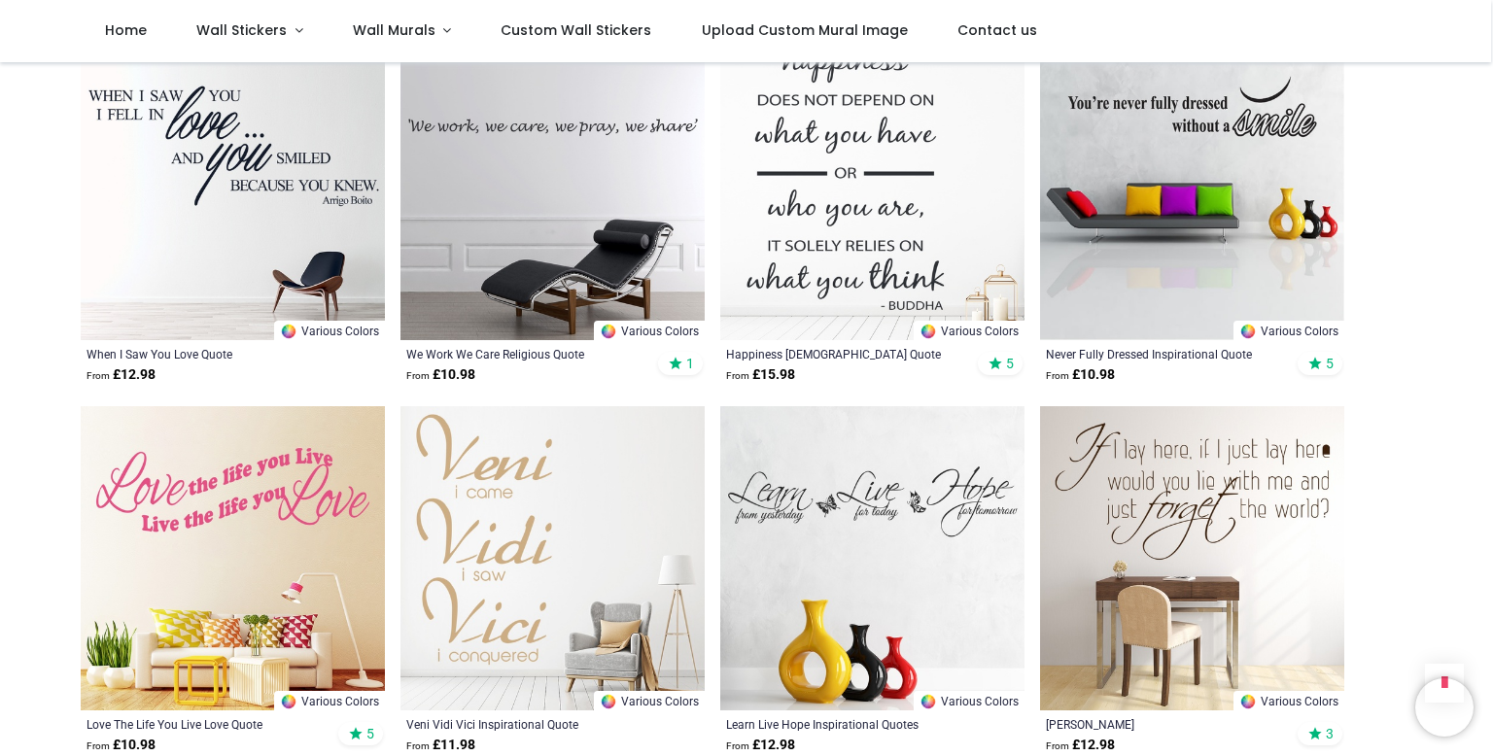
scroll to position [15233, 0]
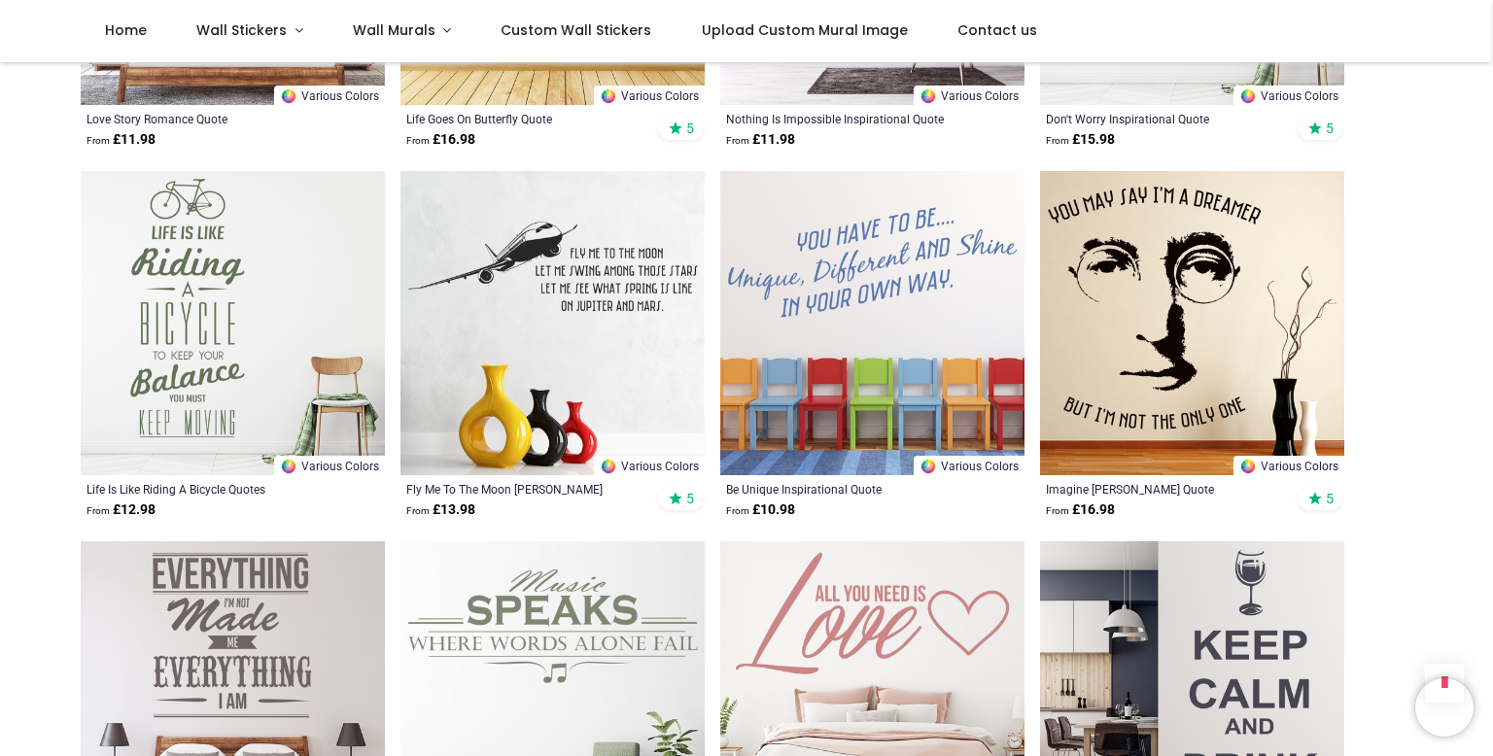
scroll to position [17365, 0]
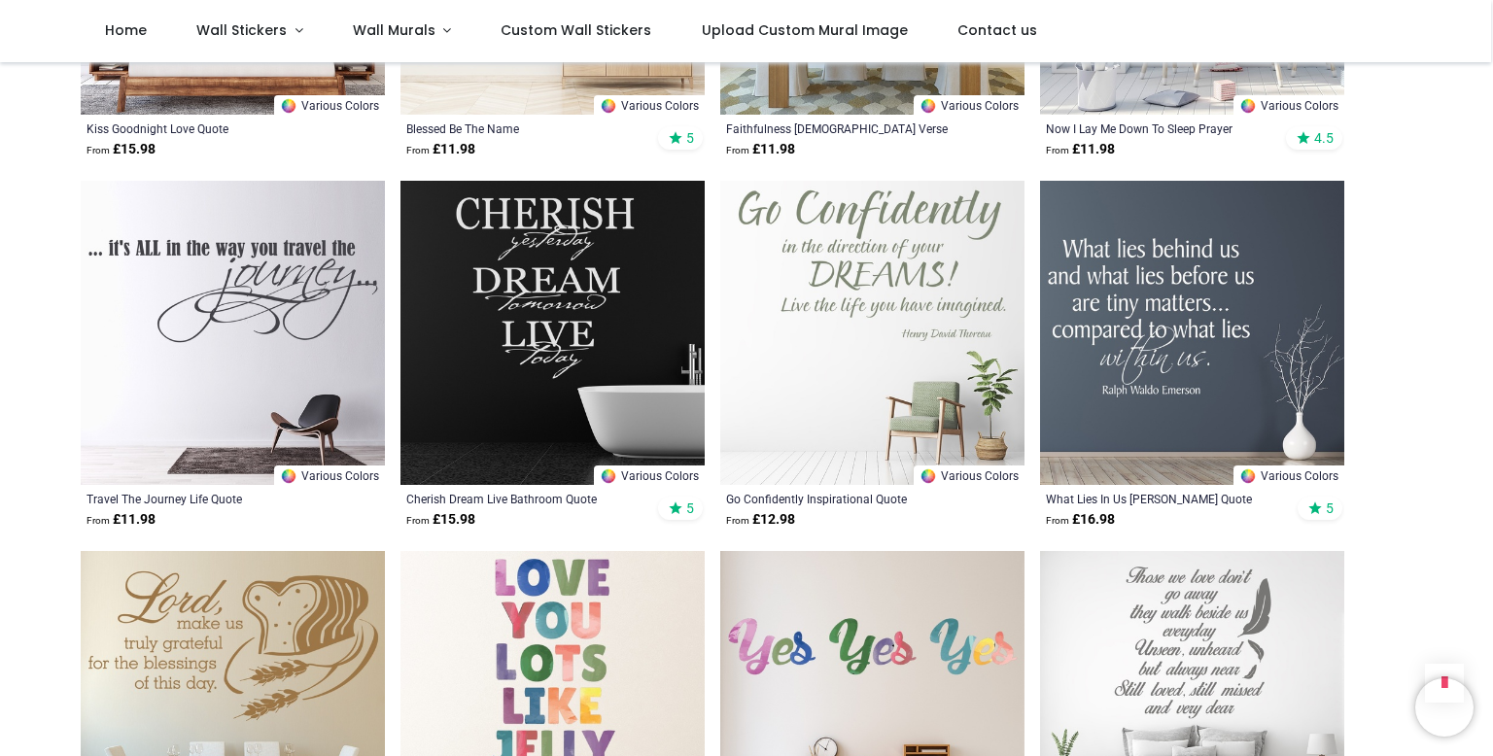
scroll to position [19454, 0]
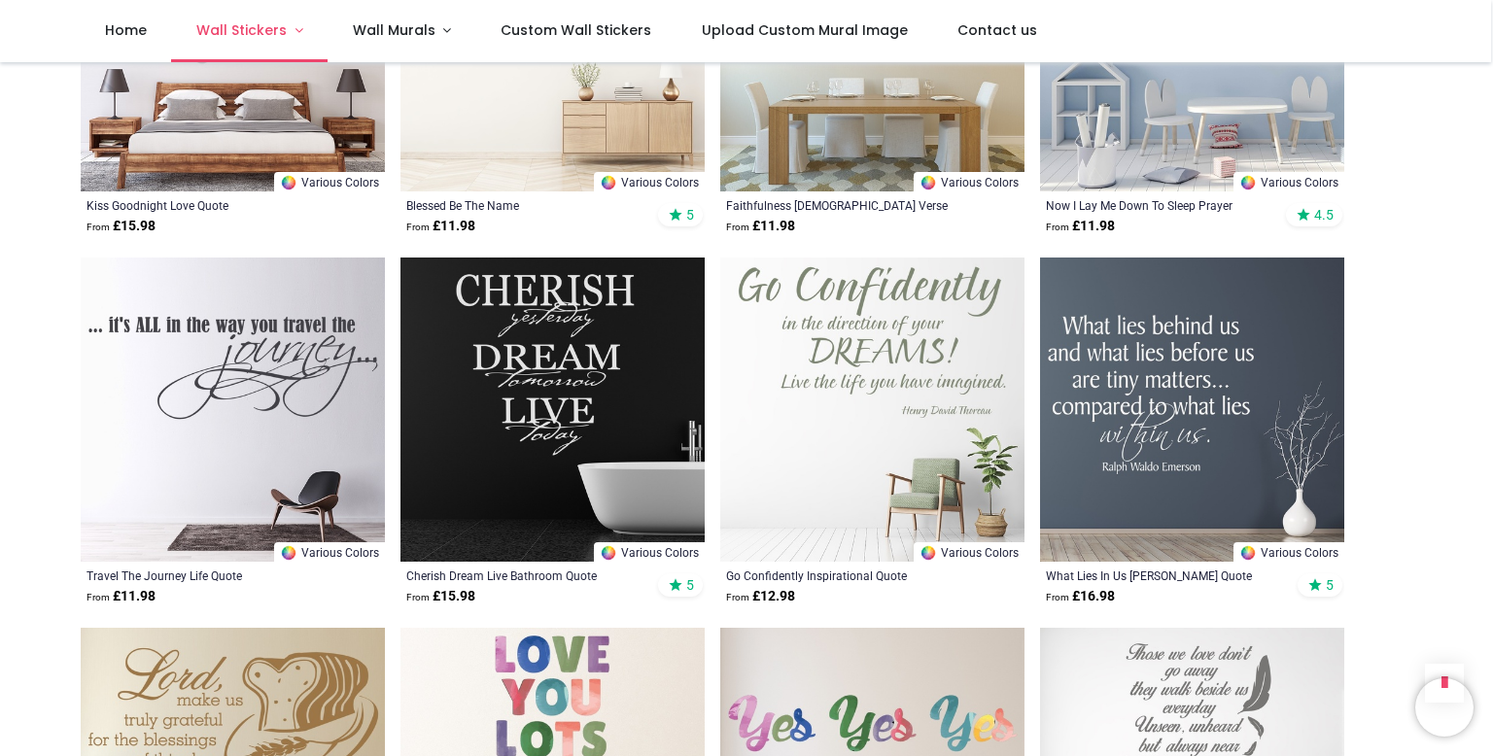
click at [235, 27] on span "Wall Stickers" at bounding box center [241, 29] width 90 height 19
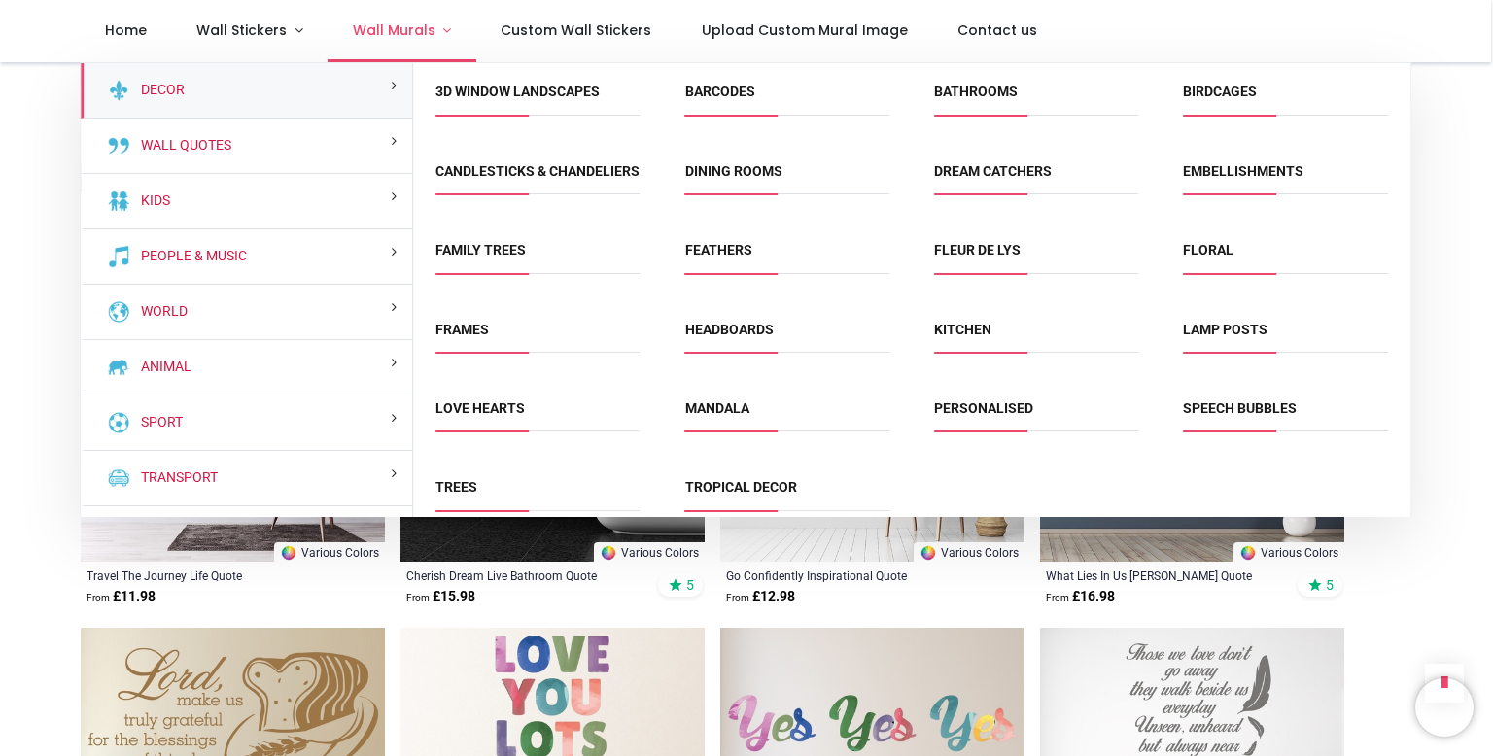
click at [384, 44] on link "Wall Murals" at bounding box center [402, 31] width 149 height 62
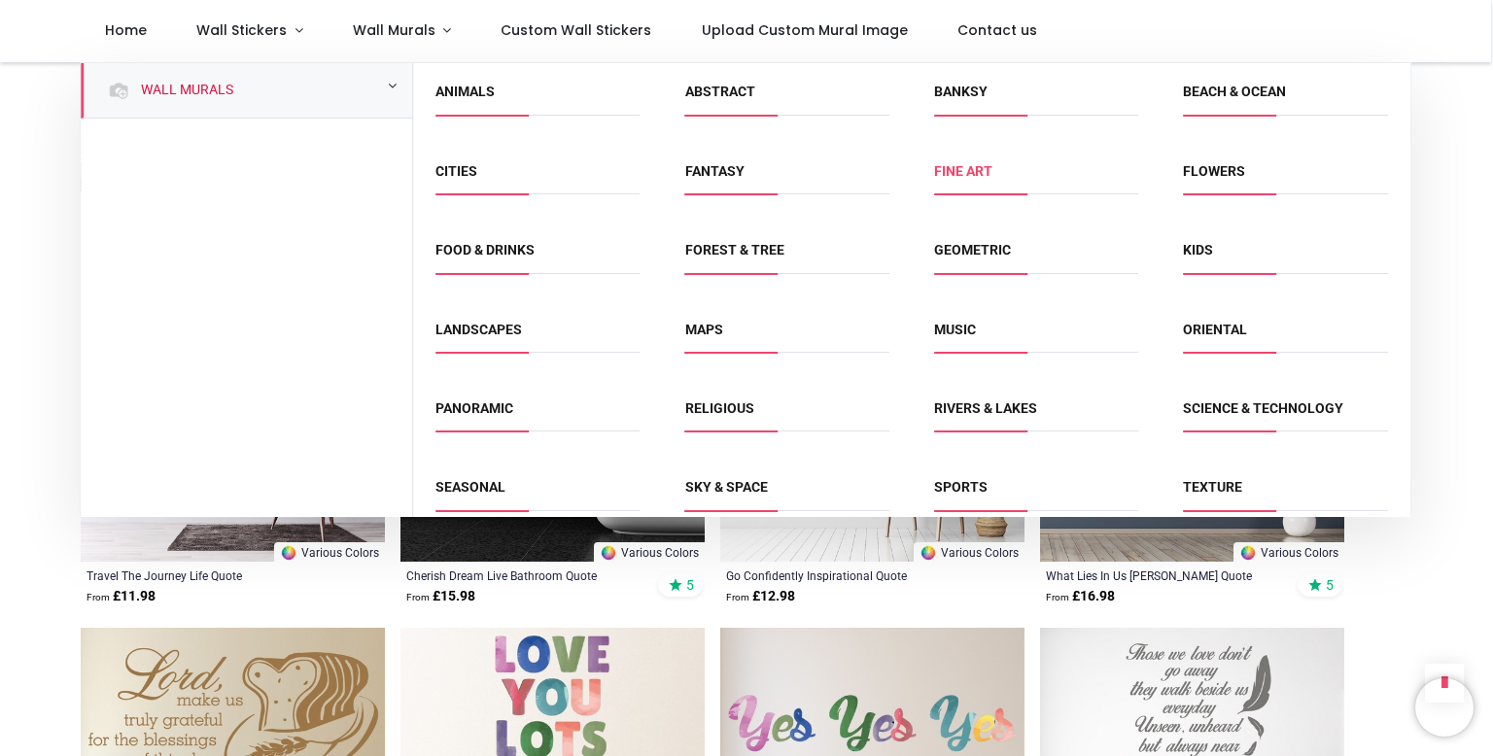
click at [939, 166] on link "Fine Art" at bounding box center [963, 171] width 58 height 16
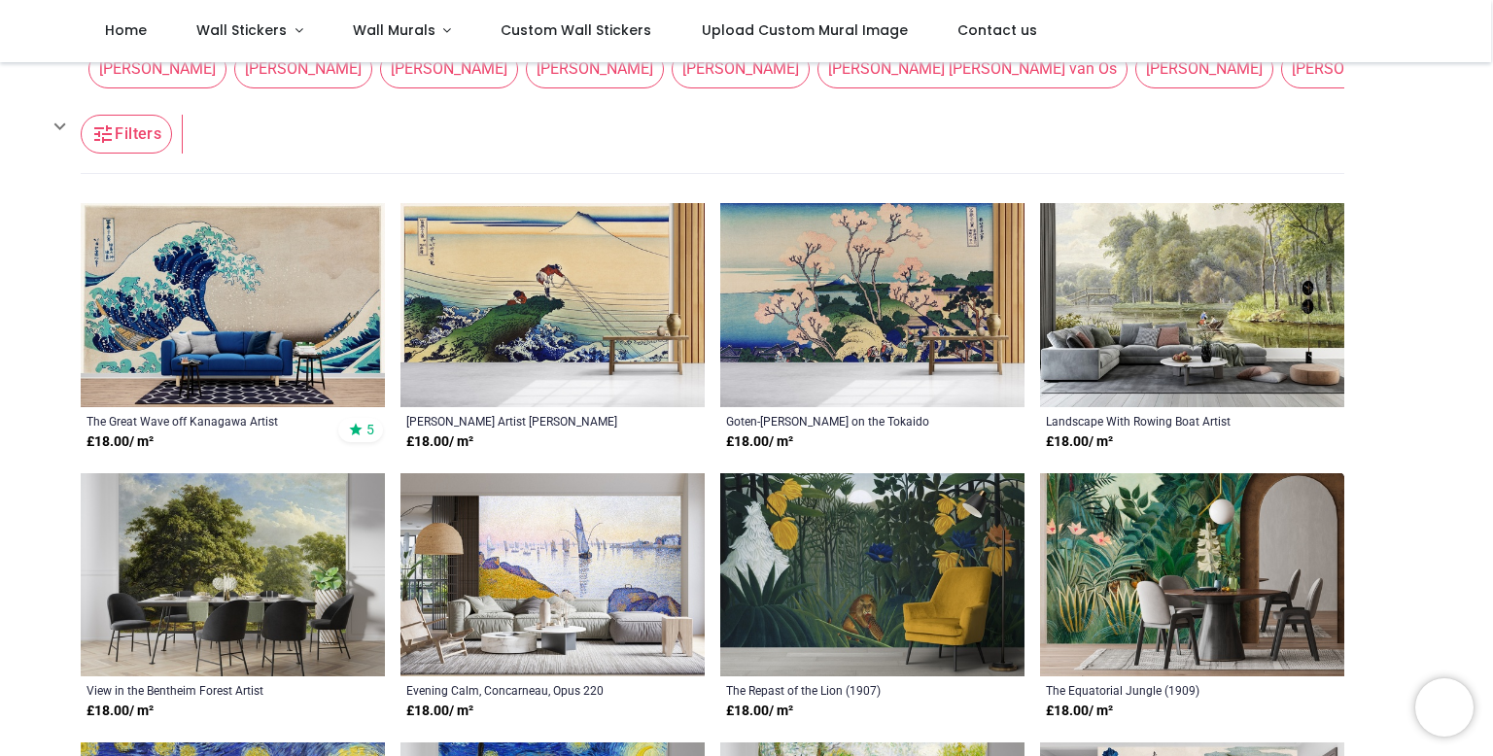
scroll to position [309, 0]
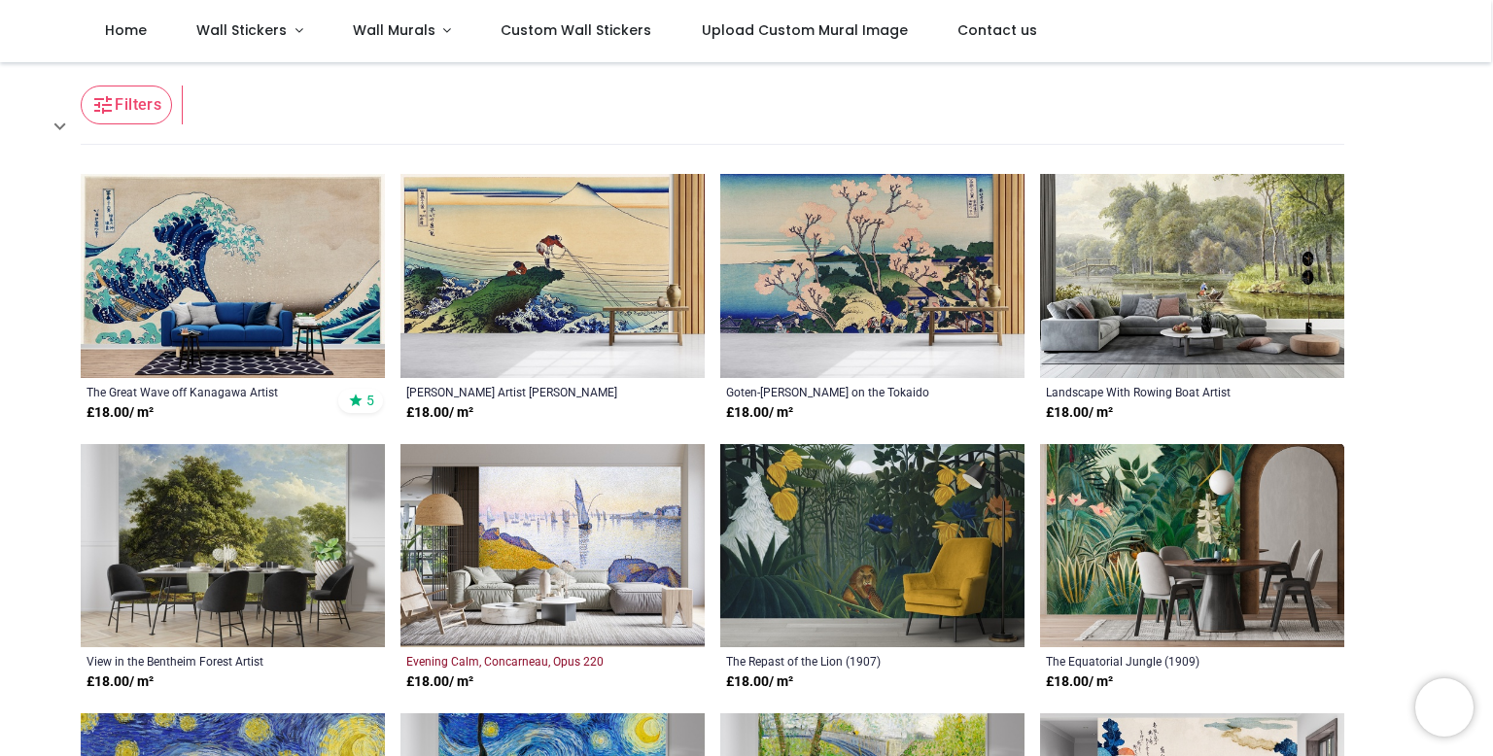
click at [457, 660] on div "Evening Calm, Concarneau, Opus 220 (1891) Paul Signac" at bounding box center [523, 661] width 234 height 16
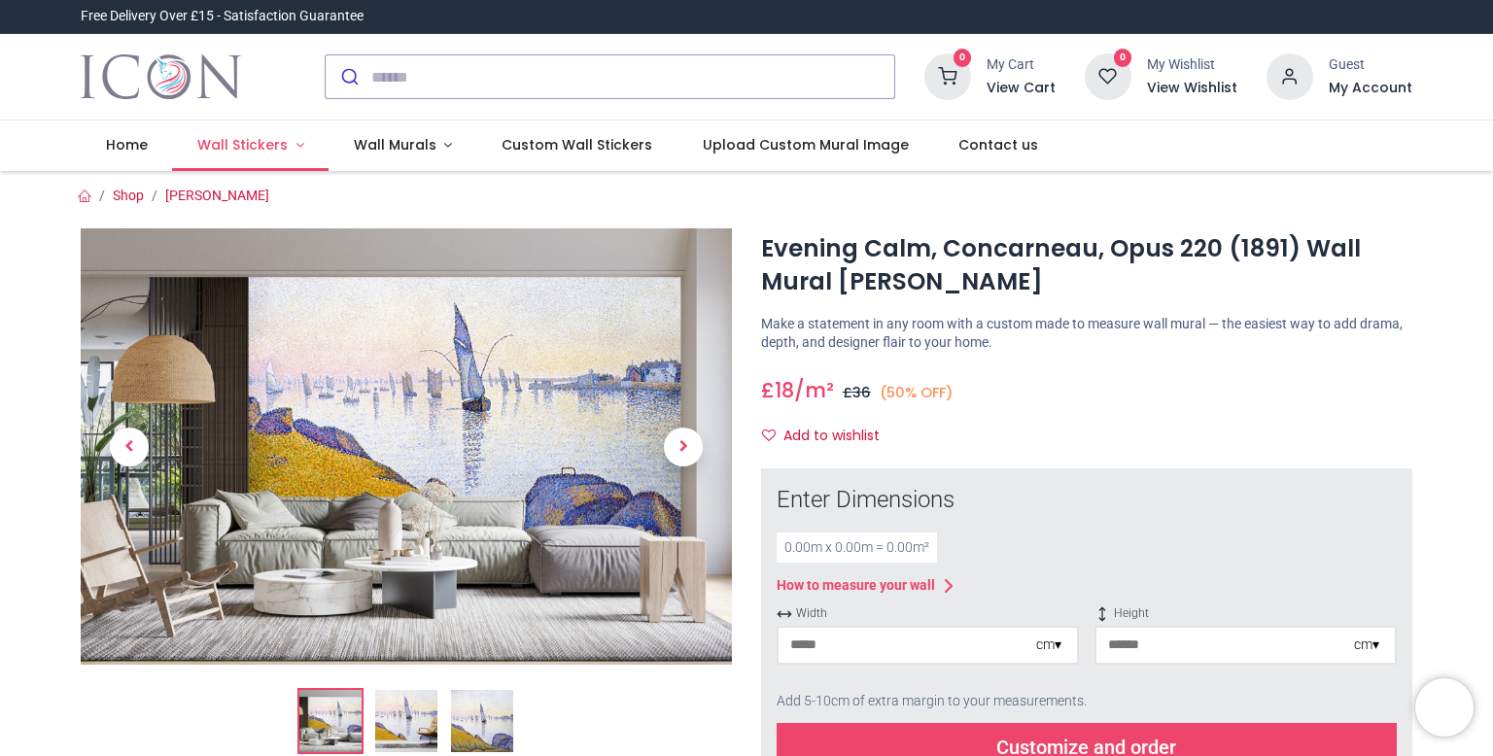
click at [226, 137] on span "Wall Stickers" at bounding box center [242, 144] width 90 height 19
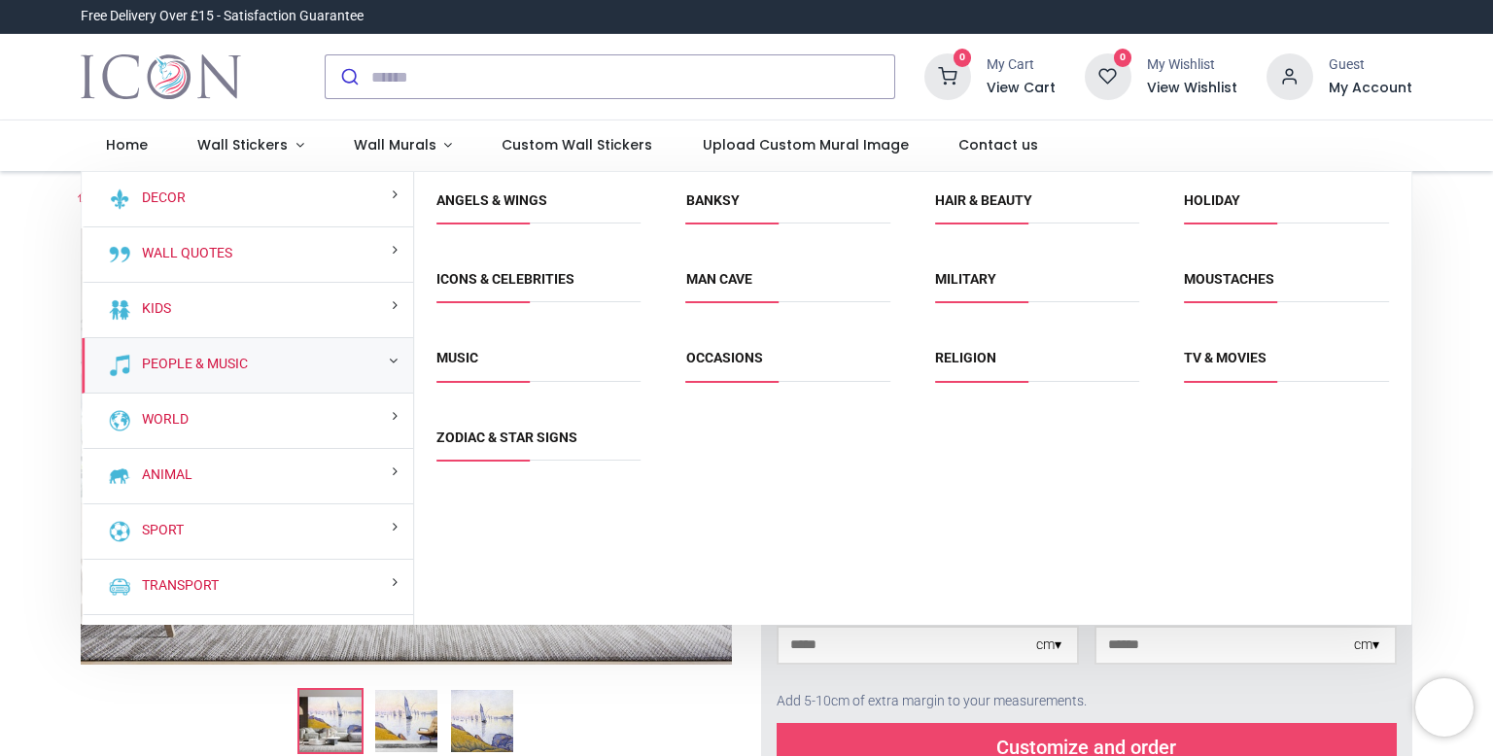
click at [259, 375] on div "People & Music" at bounding box center [248, 365] width 332 height 55
click at [226, 362] on link "People & Music" at bounding box center [191, 364] width 114 height 19
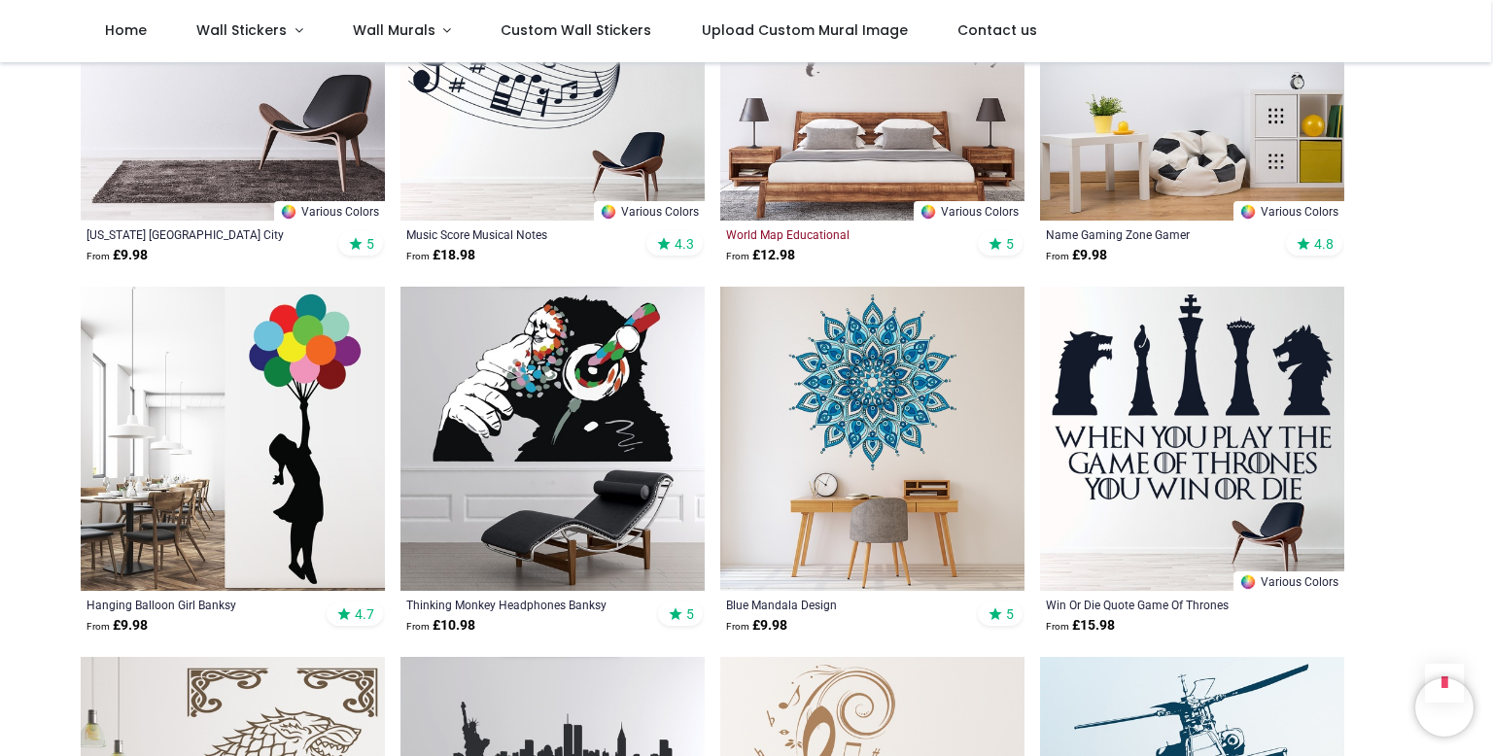
scroll to position [1025, 0]
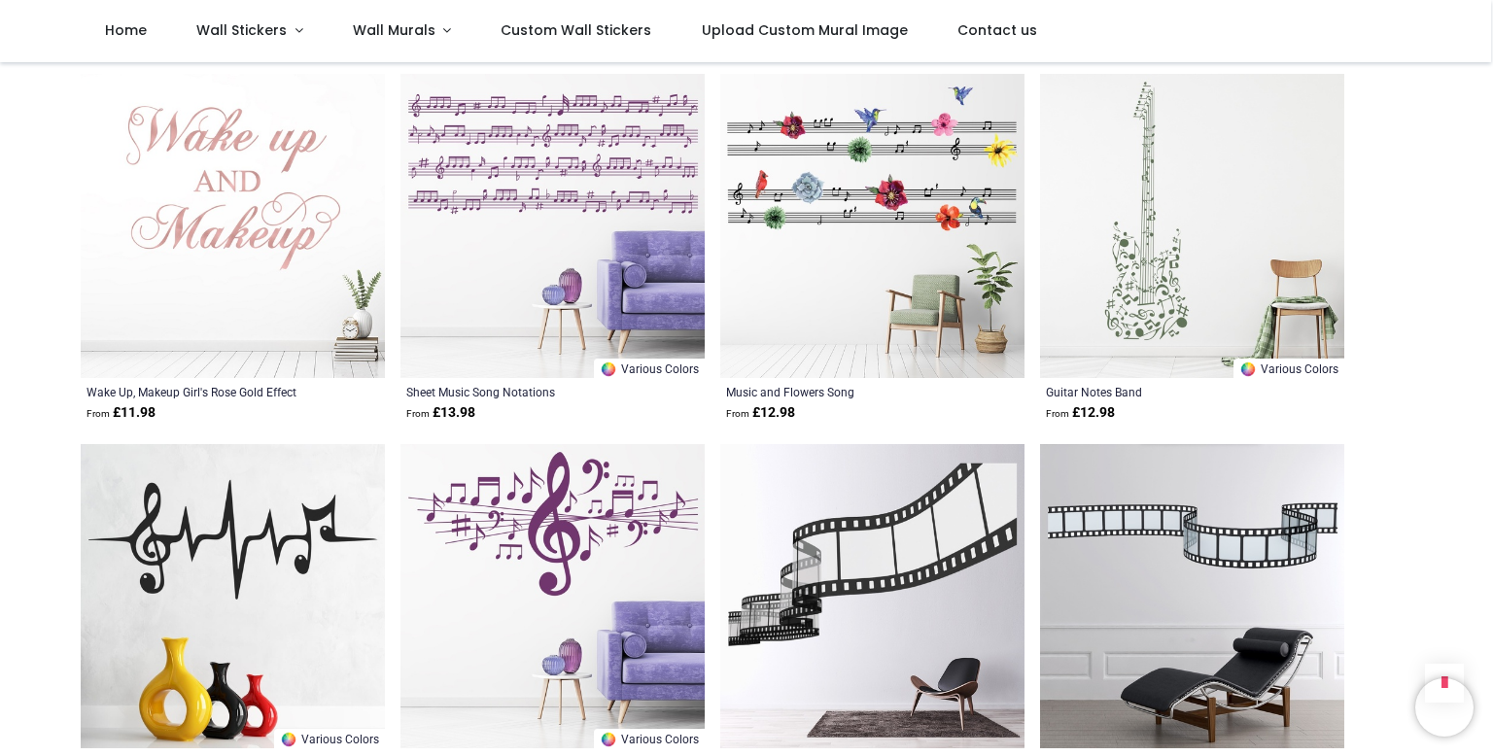
scroll to position [5519, 0]
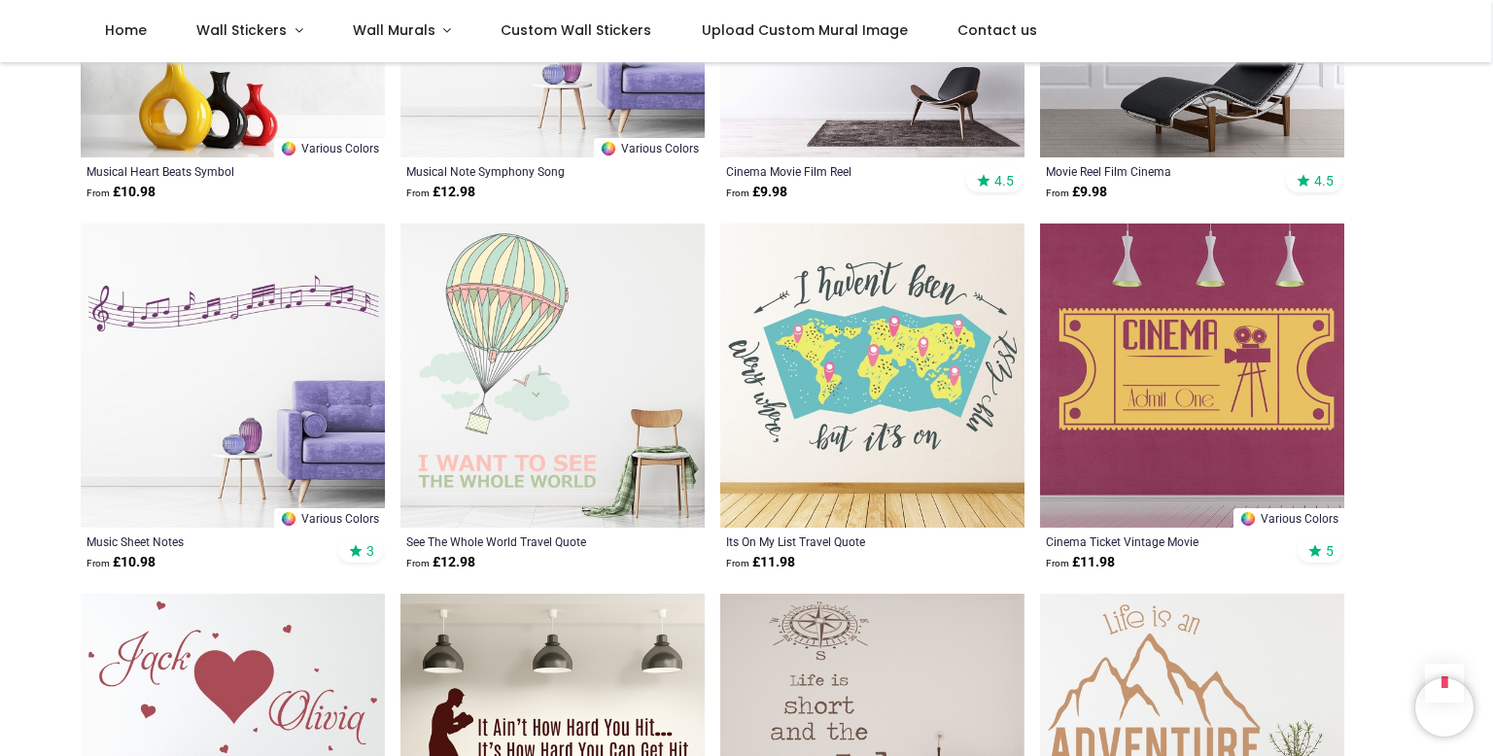
click at [834, 312] on img at bounding box center [872, 376] width 304 height 304
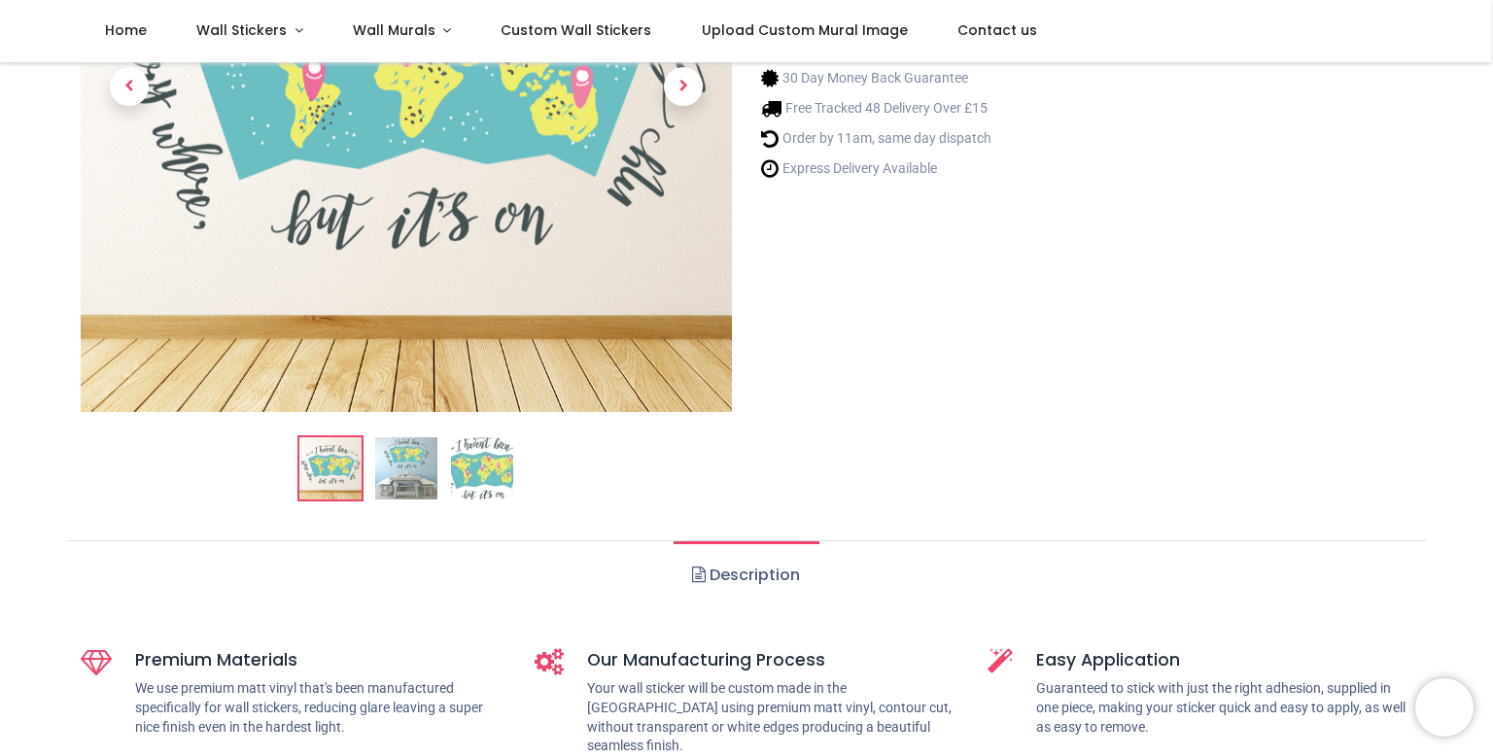
scroll to position [376, 0]
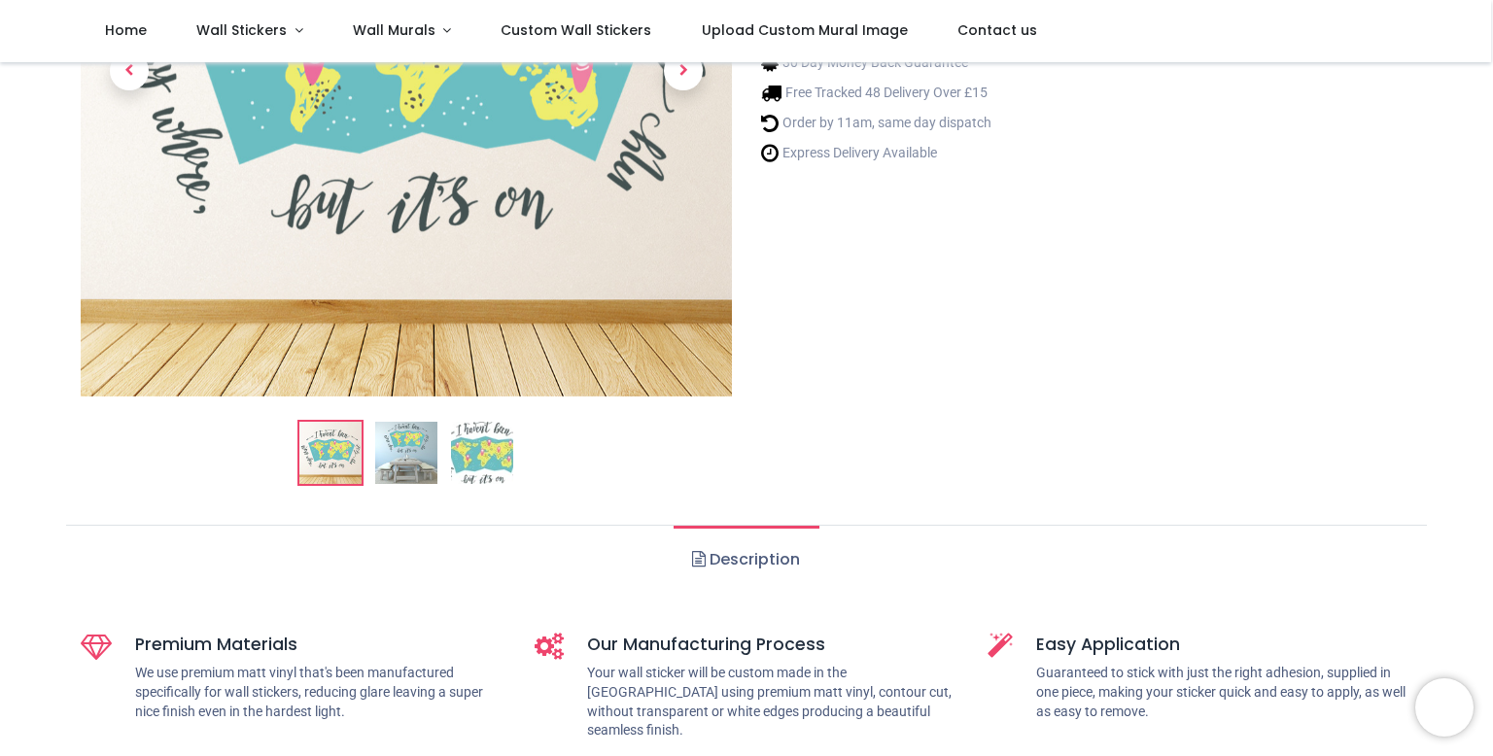
click at [485, 439] on img at bounding box center [482, 453] width 62 height 62
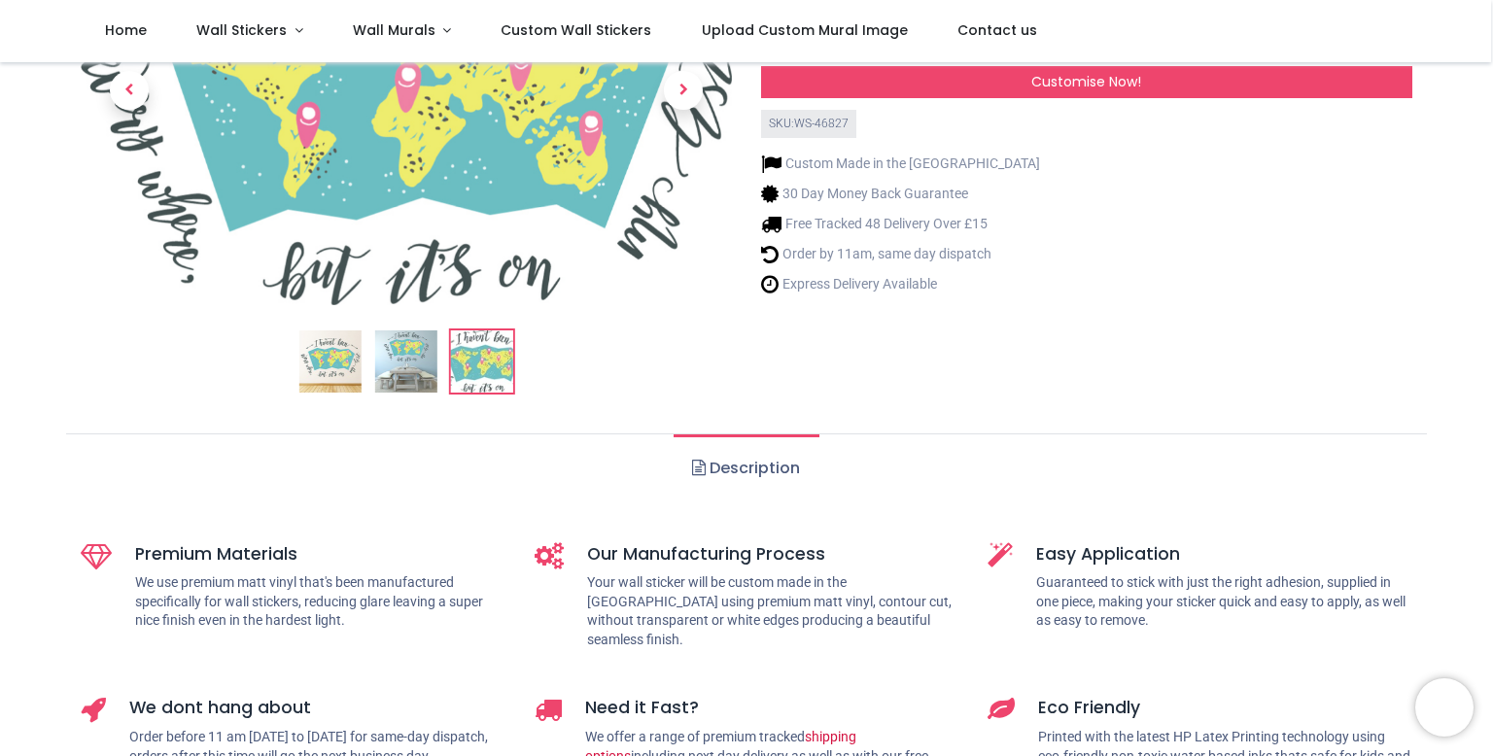
scroll to position [0, 0]
